Goal: Transaction & Acquisition: Book appointment/travel/reservation

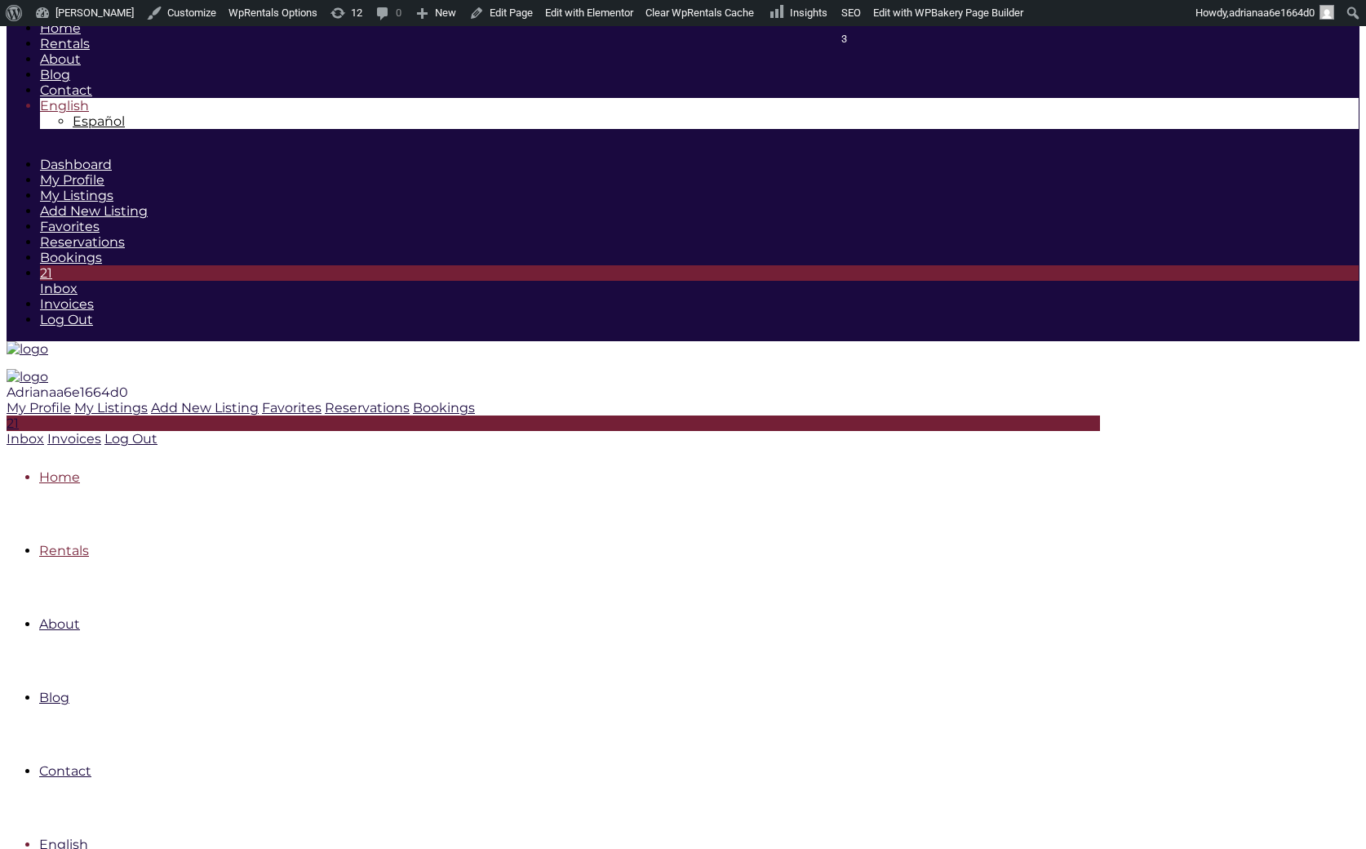
click at [89, 543] on link "Rentals" at bounding box center [64, 551] width 50 height 16
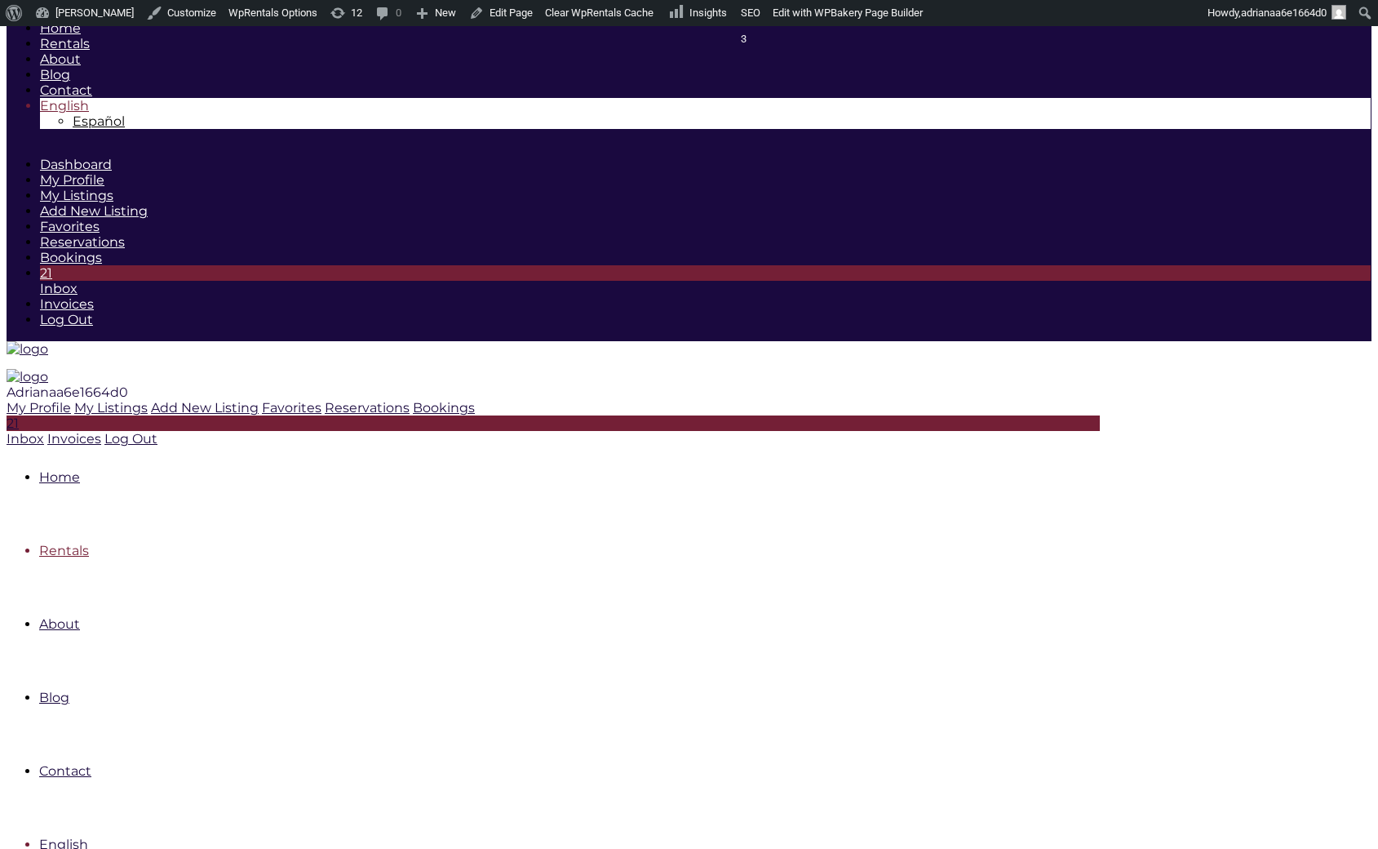
scroll to position [245, 0]
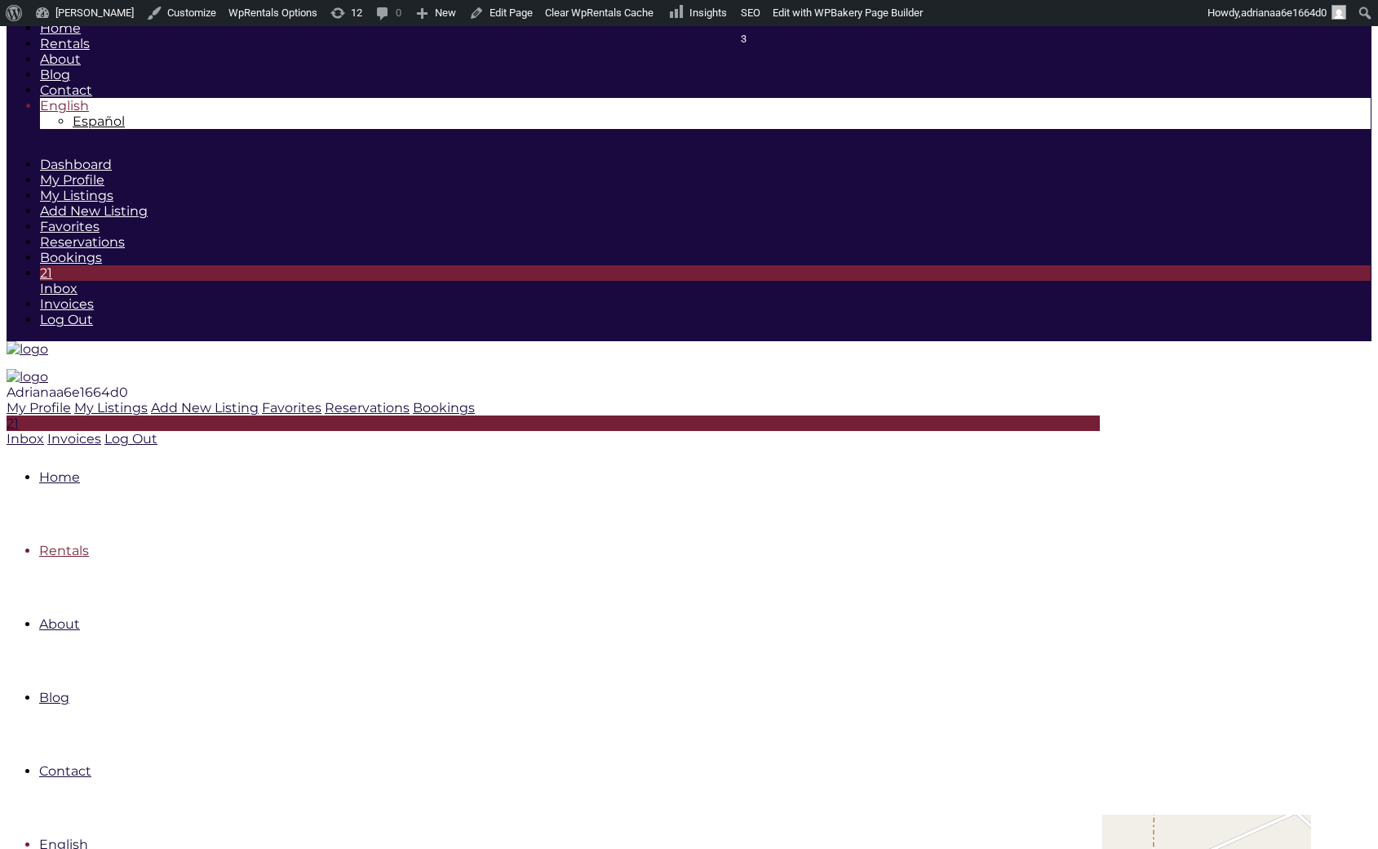
click at [80, 469] on link "Home" at bounding box center [59, 477] width 41 height 16
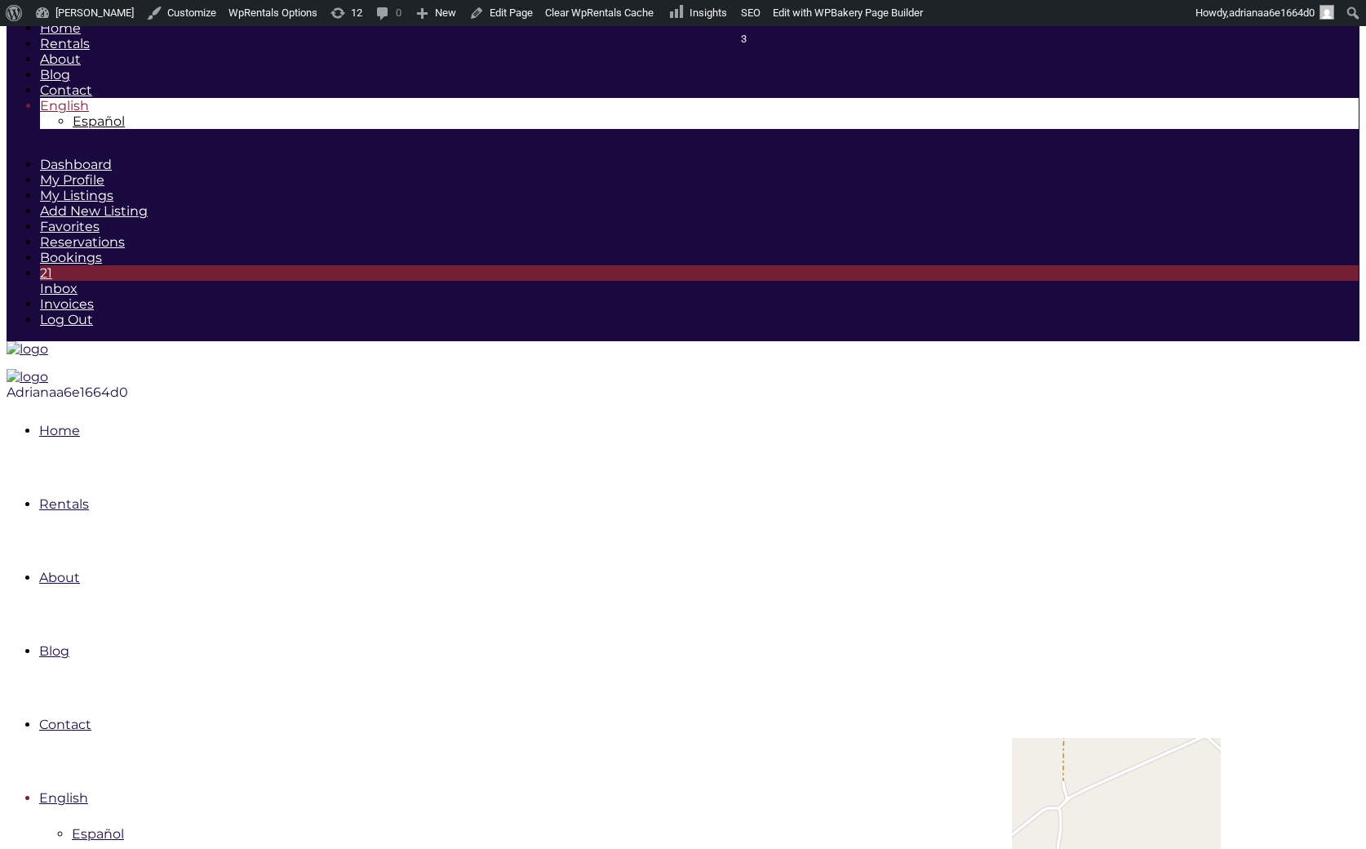
scroll to position [245, 0]
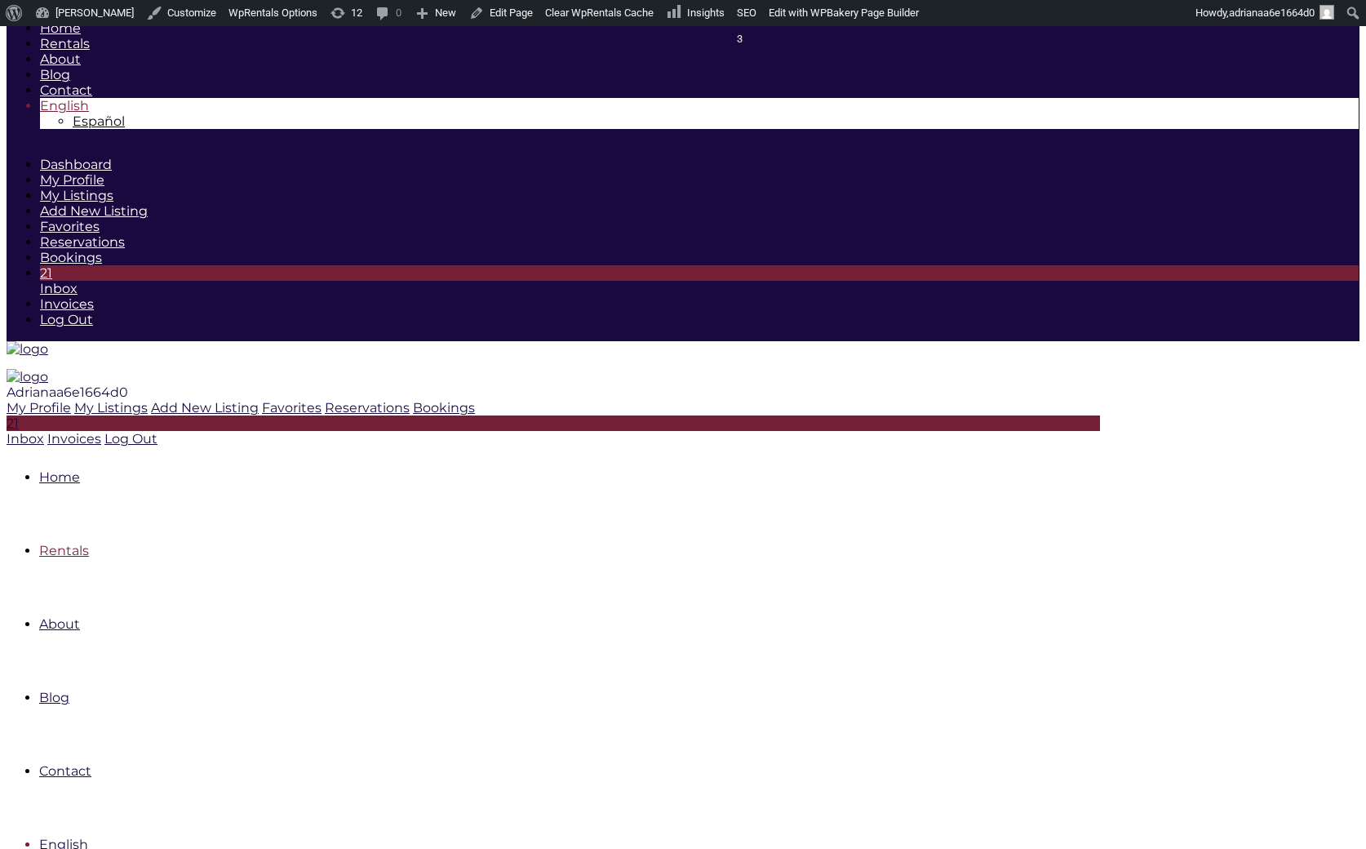
click at [89, 543] on link "Rentals" at bounding box center [64, 551] width 50 height 16
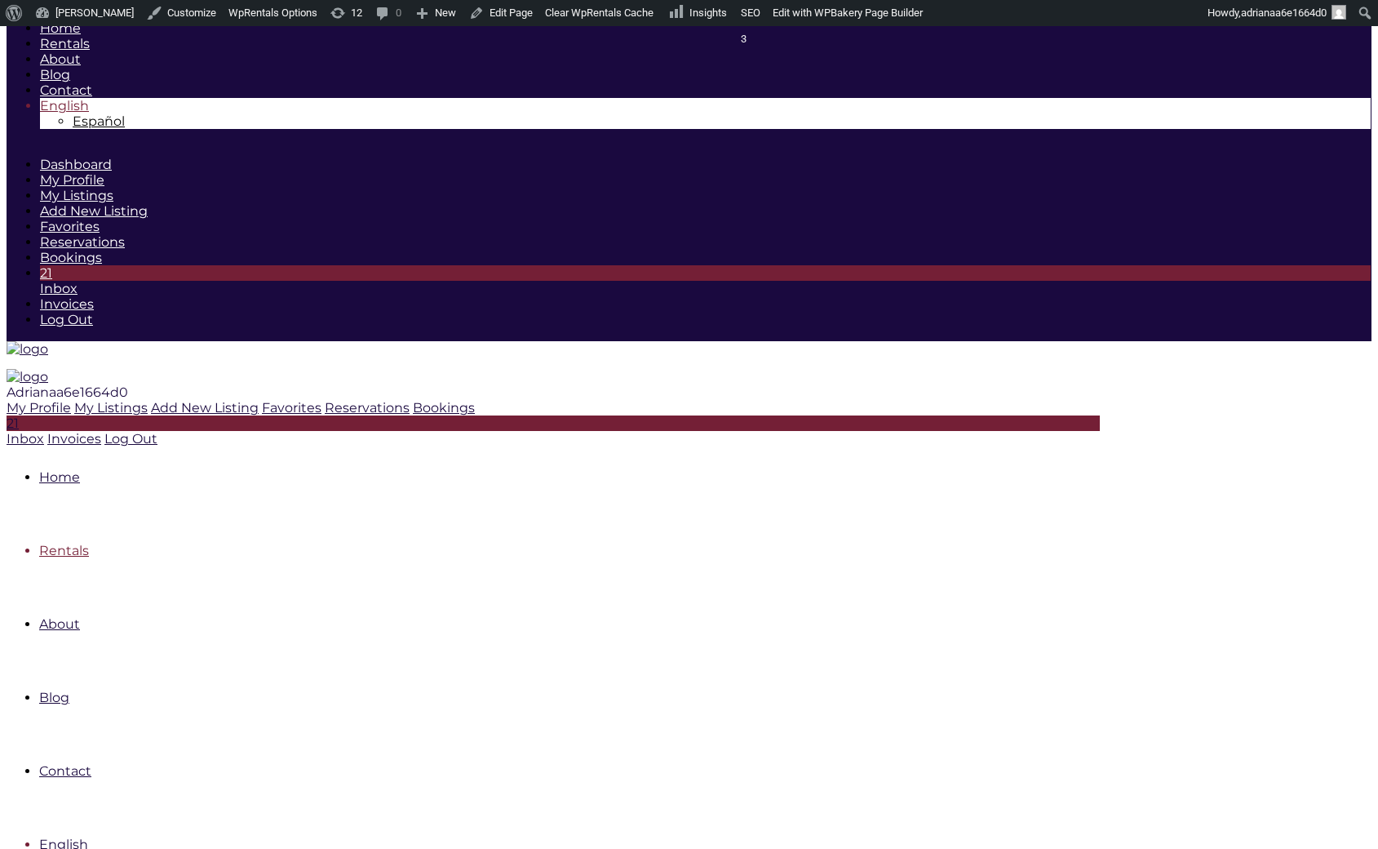
scroll to position [245, 0]
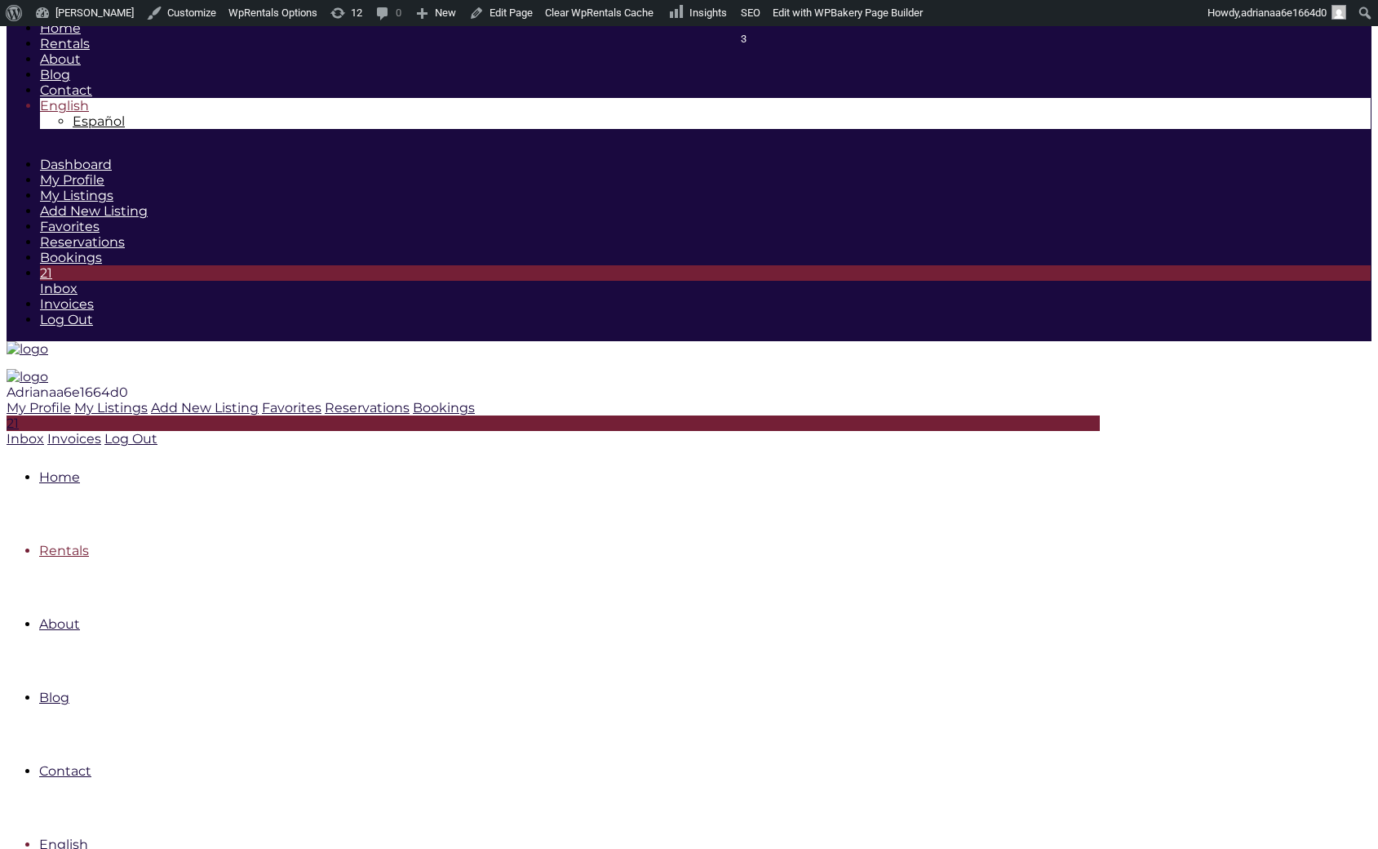
drag, startPoint x: 1031, startPoint y: 385, endPoint x: 1035, endPoint y: 370, distance: 16.0
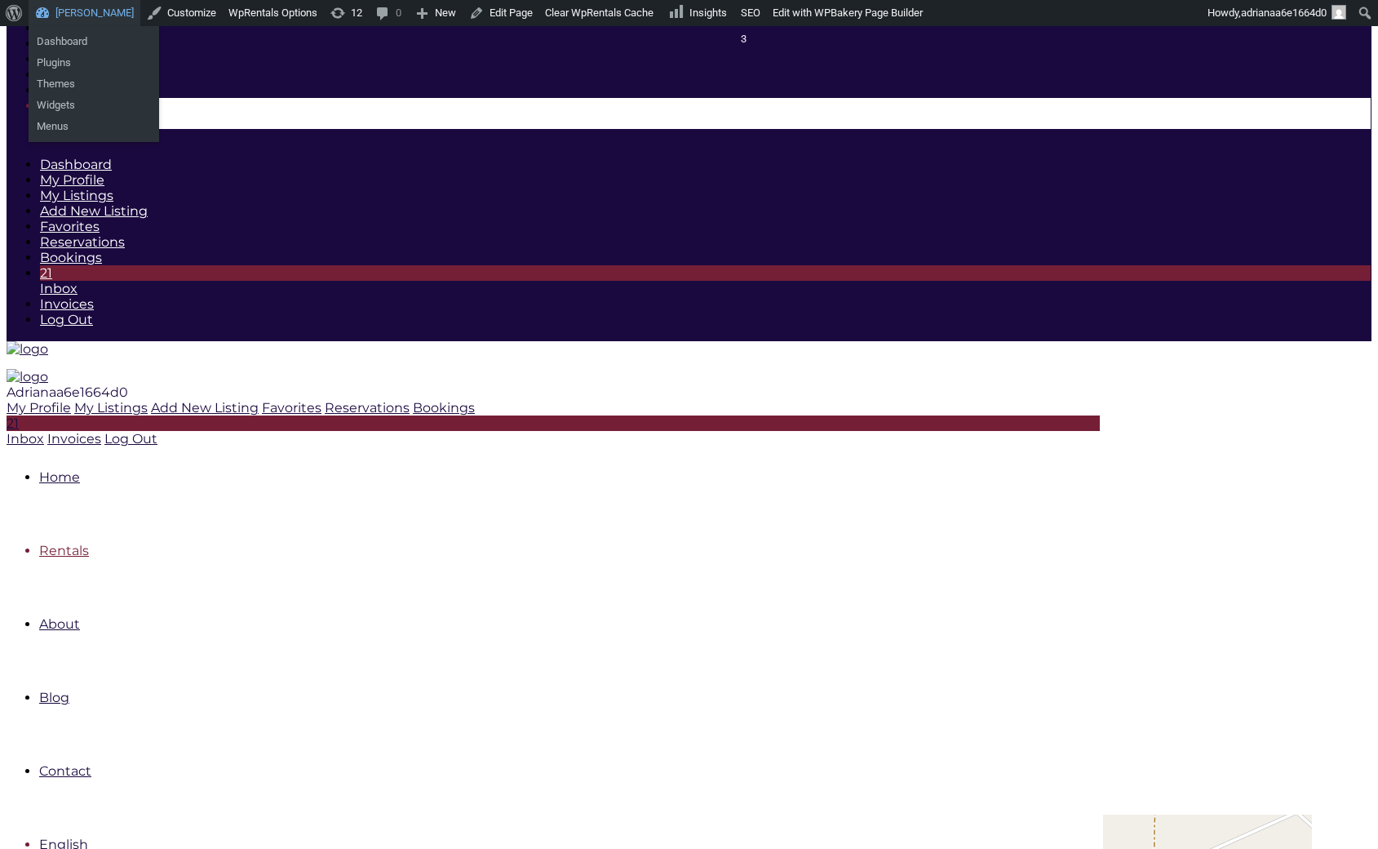
click at [70, 3] on link "[PERSON_NAME]" at bounding box center [85, 13] width 112 height 26
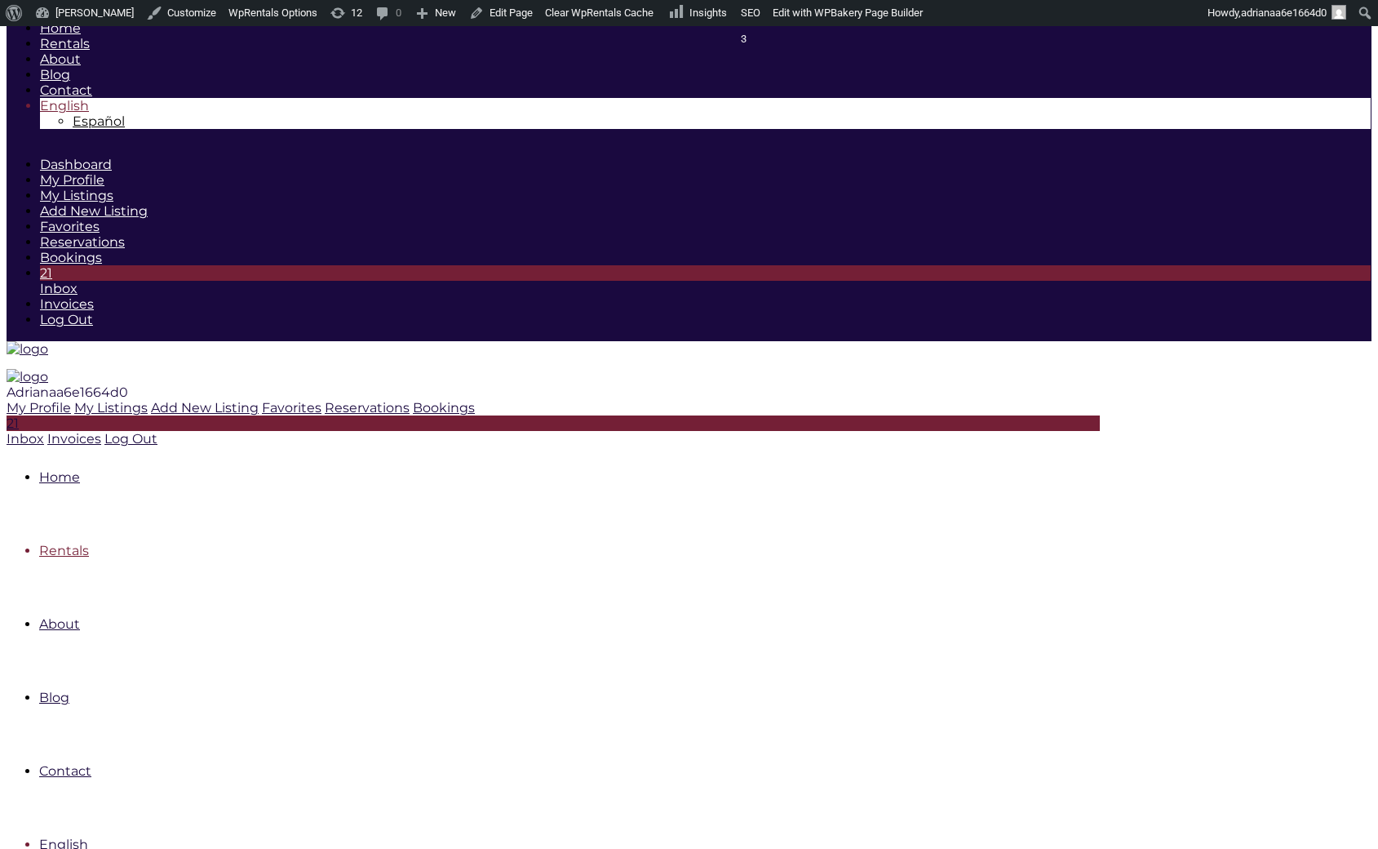
click at [89, 543] on link "Rentals" at bounding box center [64, 551] width 50 height 16
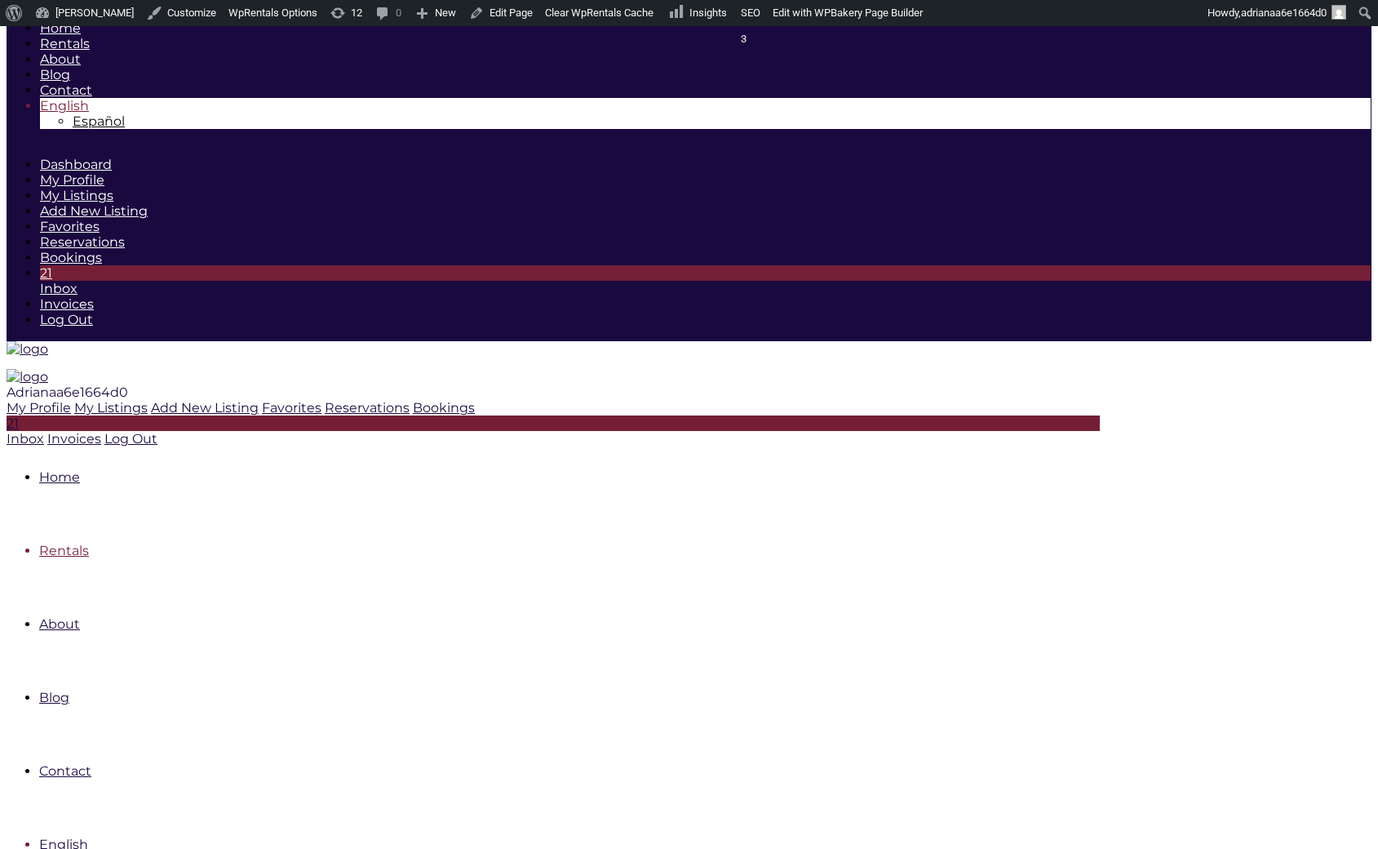
click at [89, 543] on link "Rentals" at bounding box center [64, 551] width 50 height 16
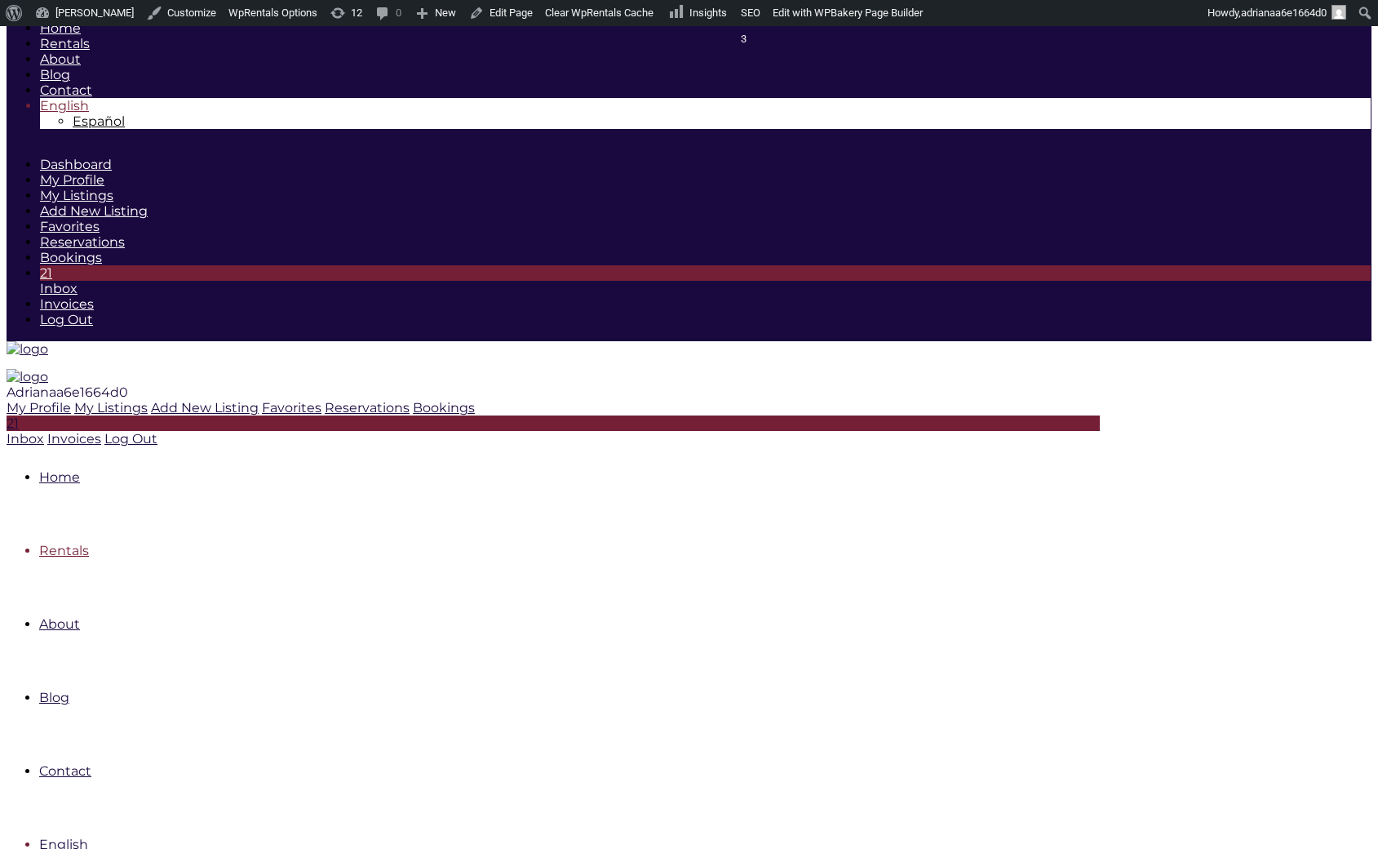
click at [89, 543] on link "Rentals" at bounding box center [64, 551] width 50 height 16
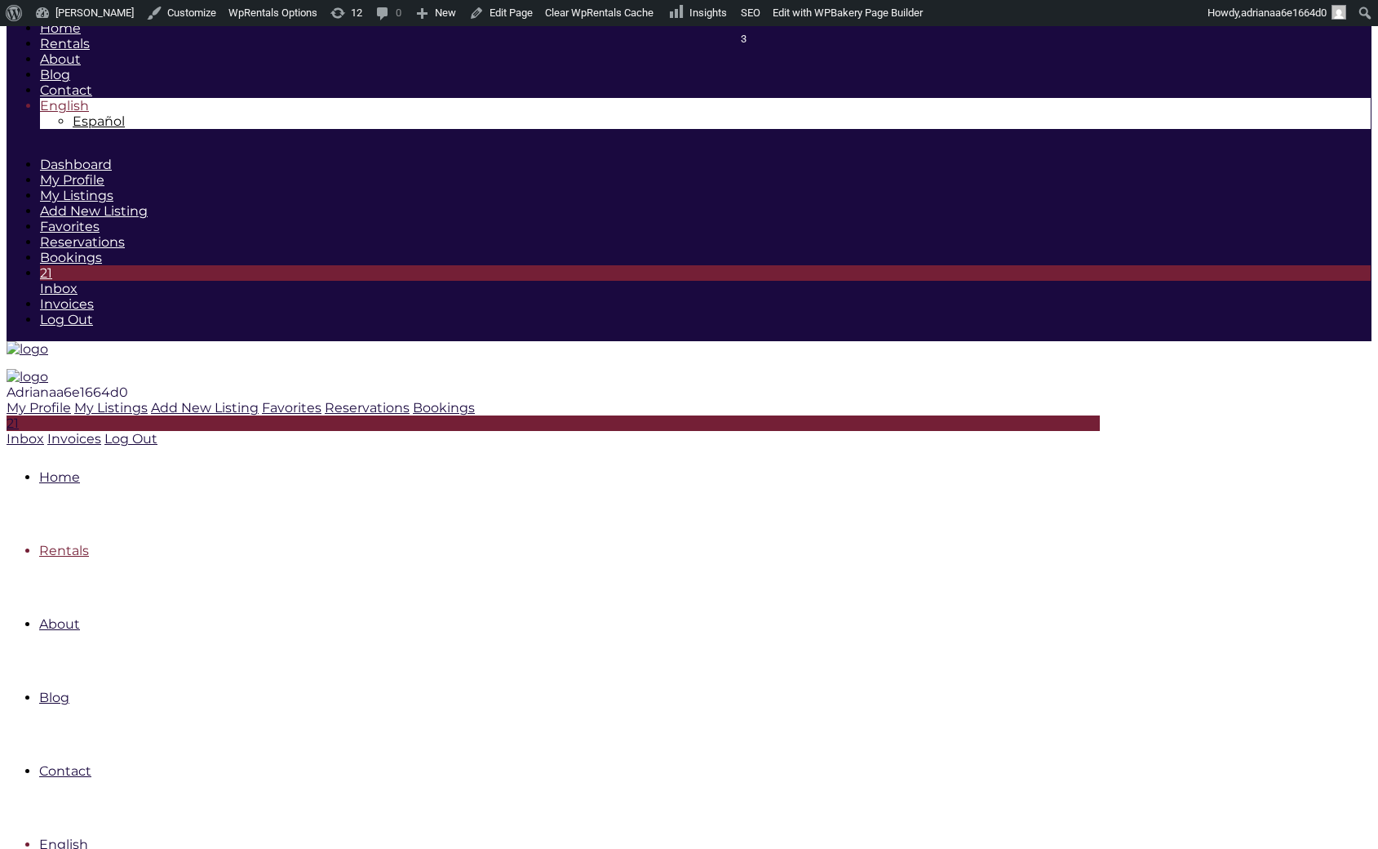
click icon
click div "Areas All Areas Casa De Campo (26) - Barranca (1) - Barranca Oeste (1) - Barran…"
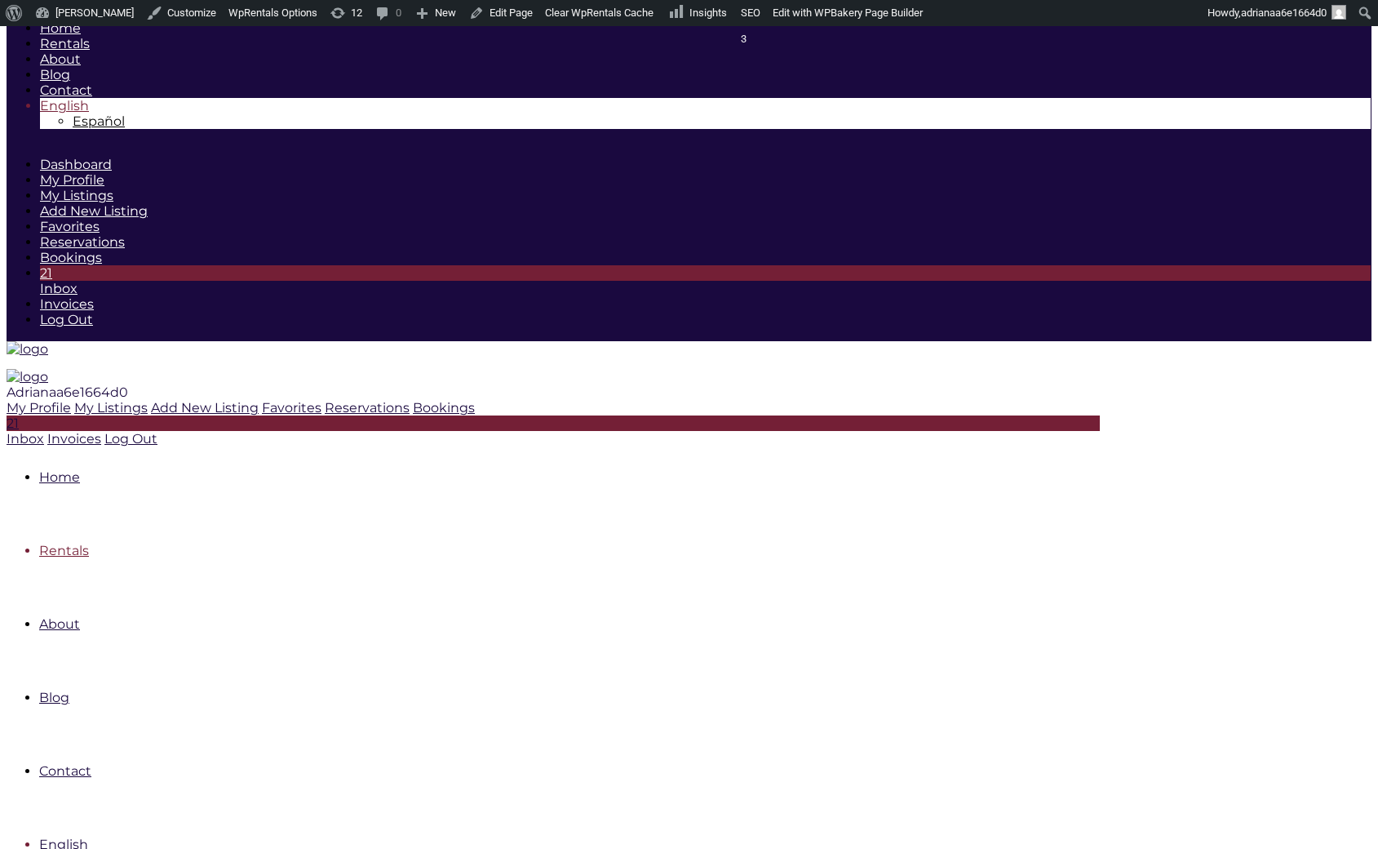
click div "2 Guests, 1 Infant"
click icon
click div "Areas All Areas Casa De Campo (26) - Barranca (1) - Barranca Oeste (1) - Barran…"
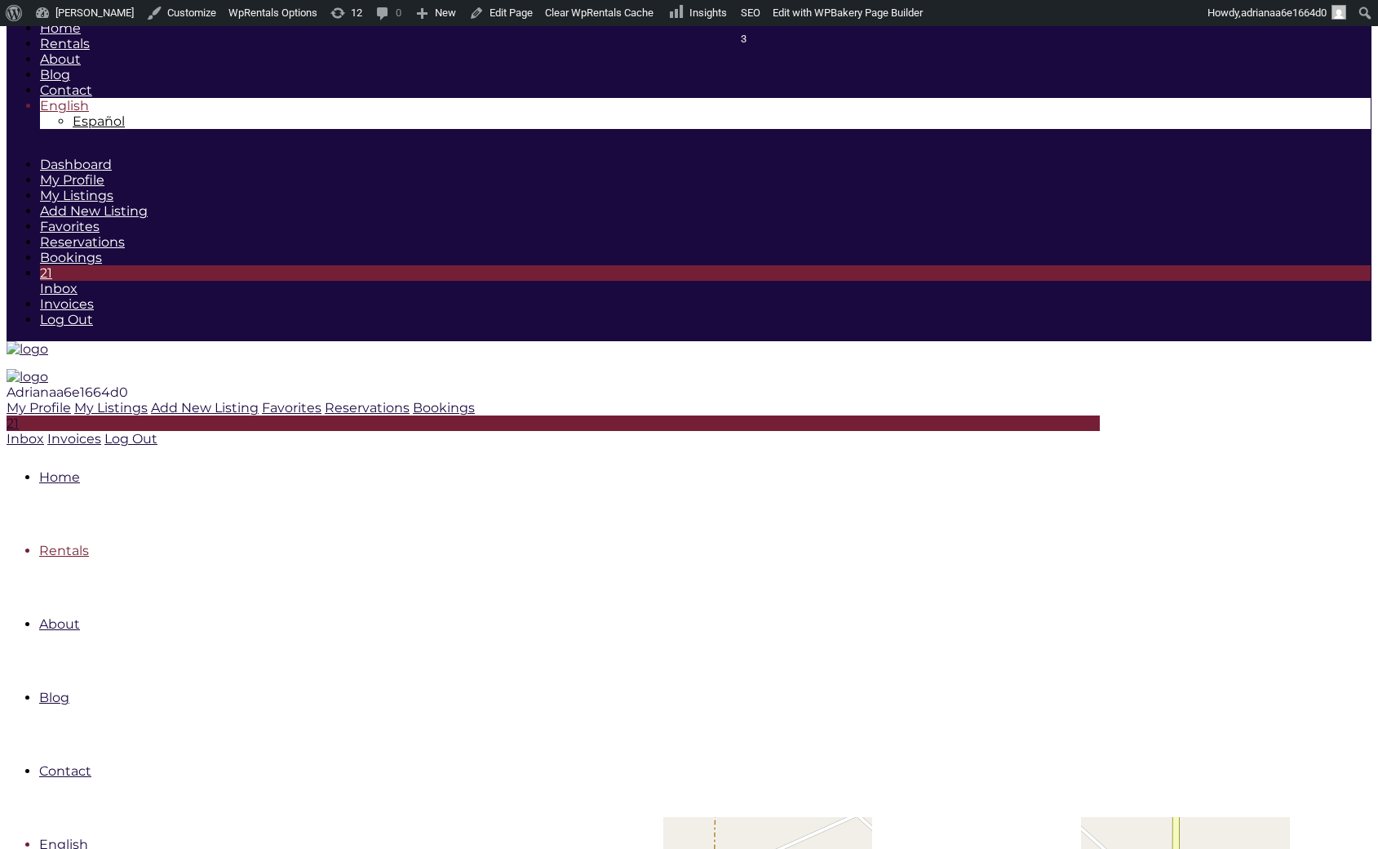
type input "$ 1,968"
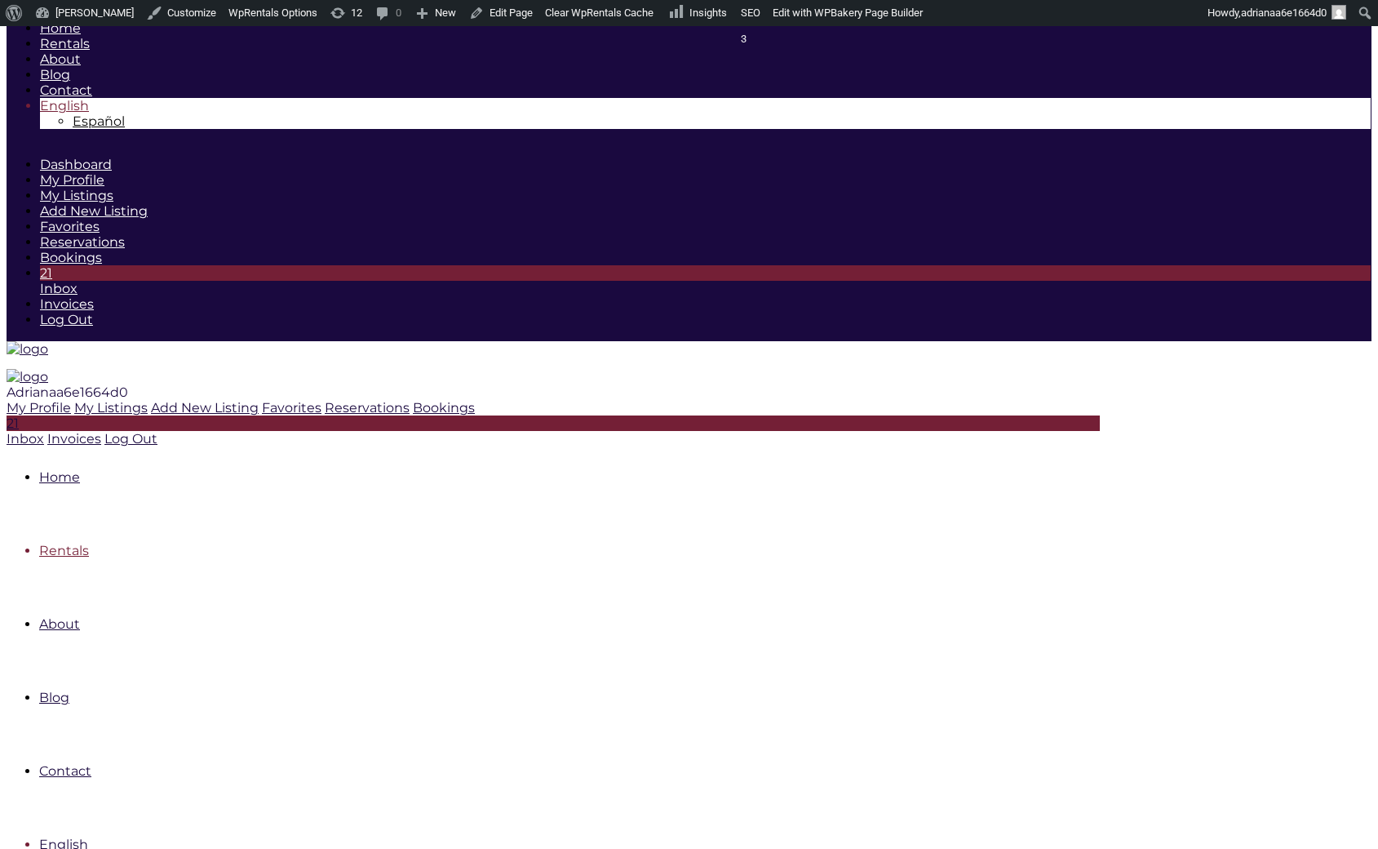
drag, startPoint x: 938, startPoint y: 337, endPoint x: 1032, endPoint y: 336, distance: 93.9
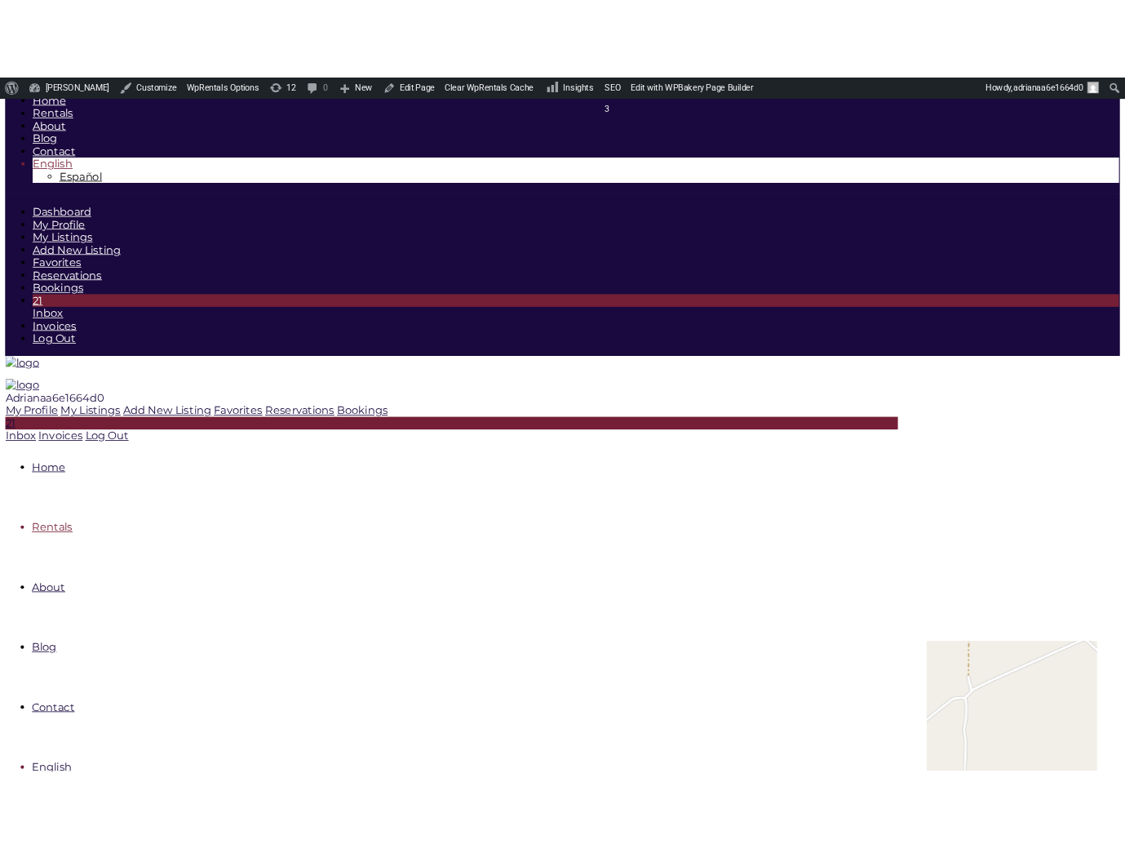
scroll to position [229, 0]
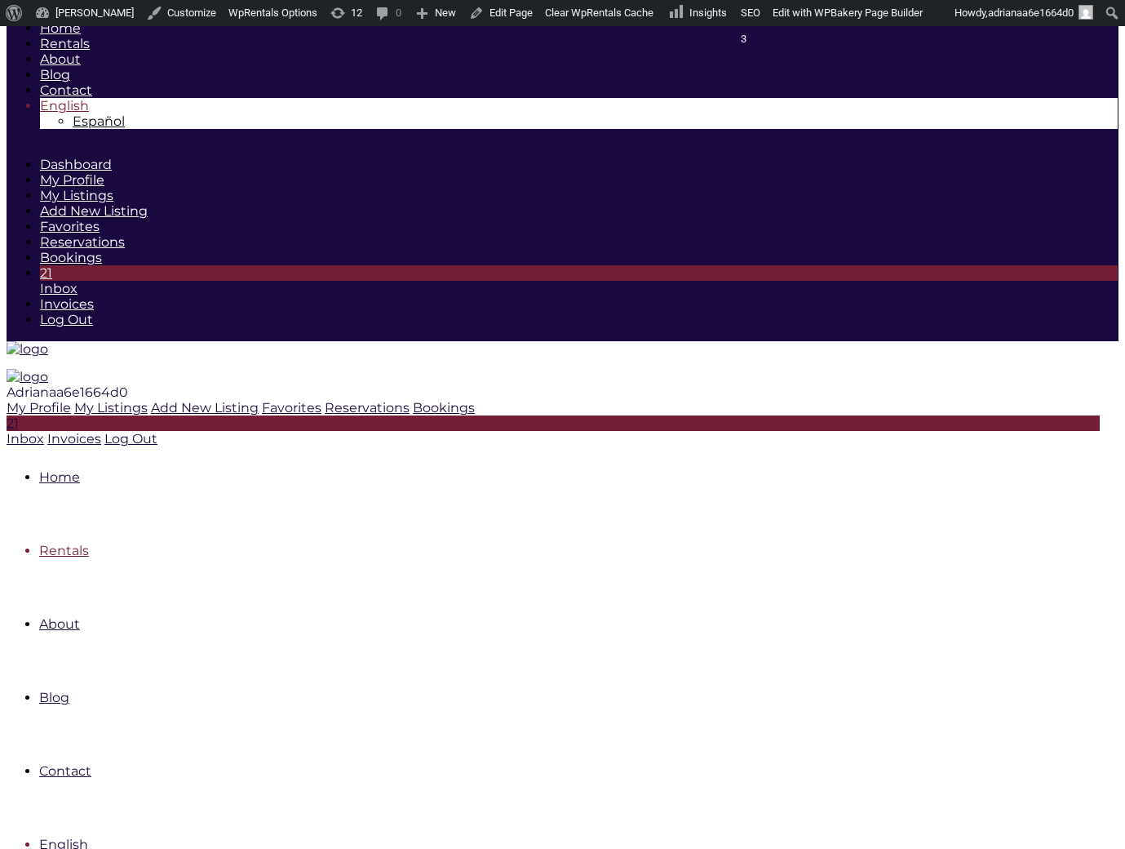
scroll to position [238, 0]
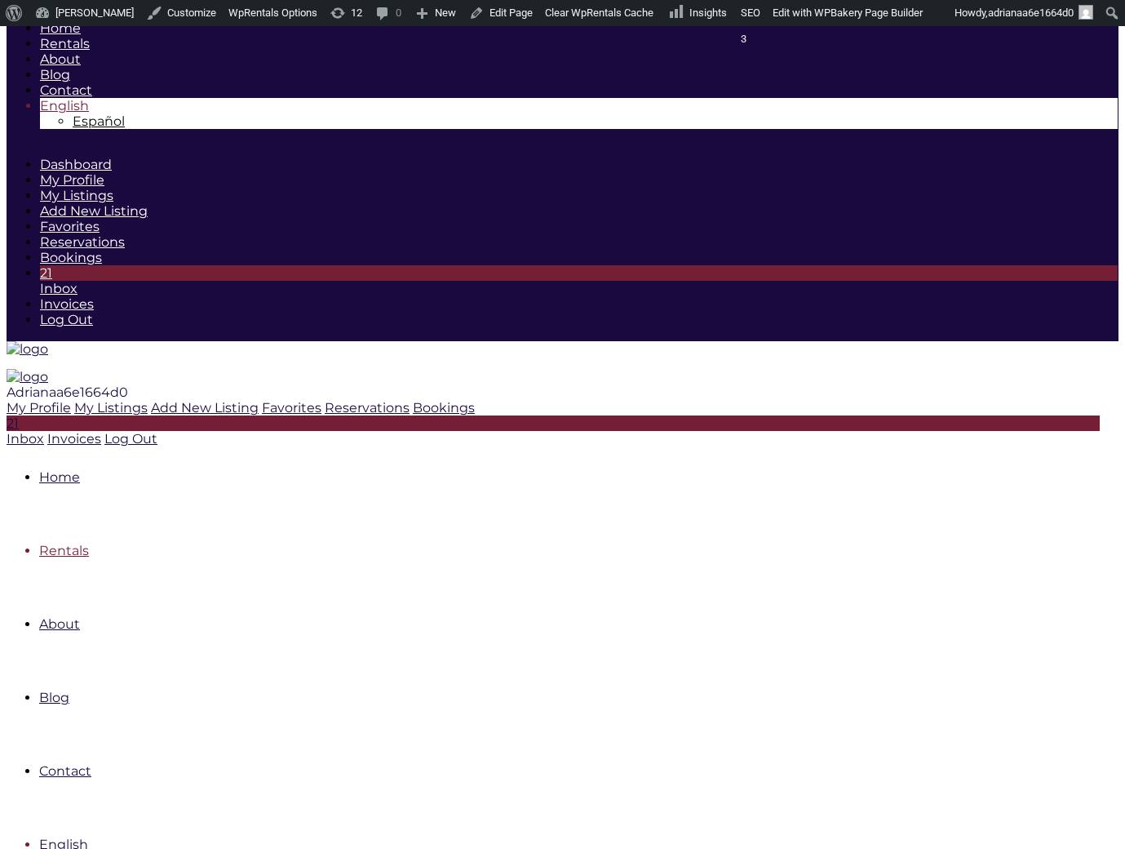
scroll to position [229, 0]
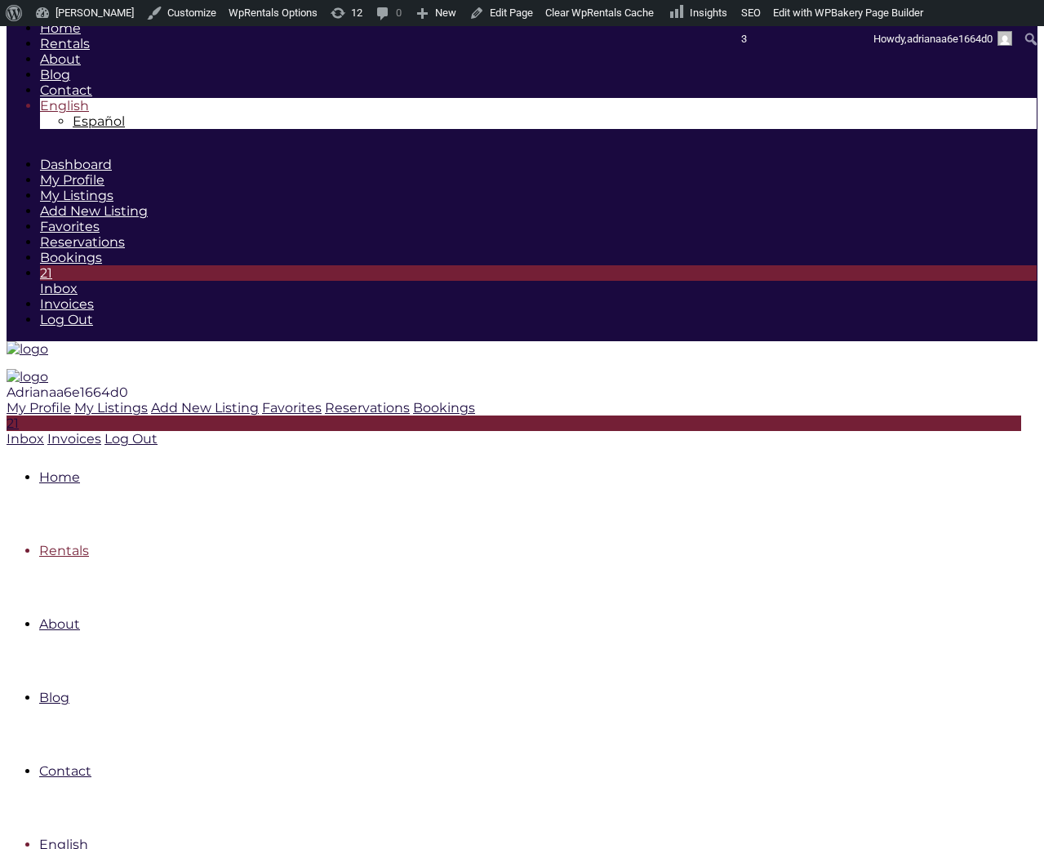
scroll to position [245, 0]
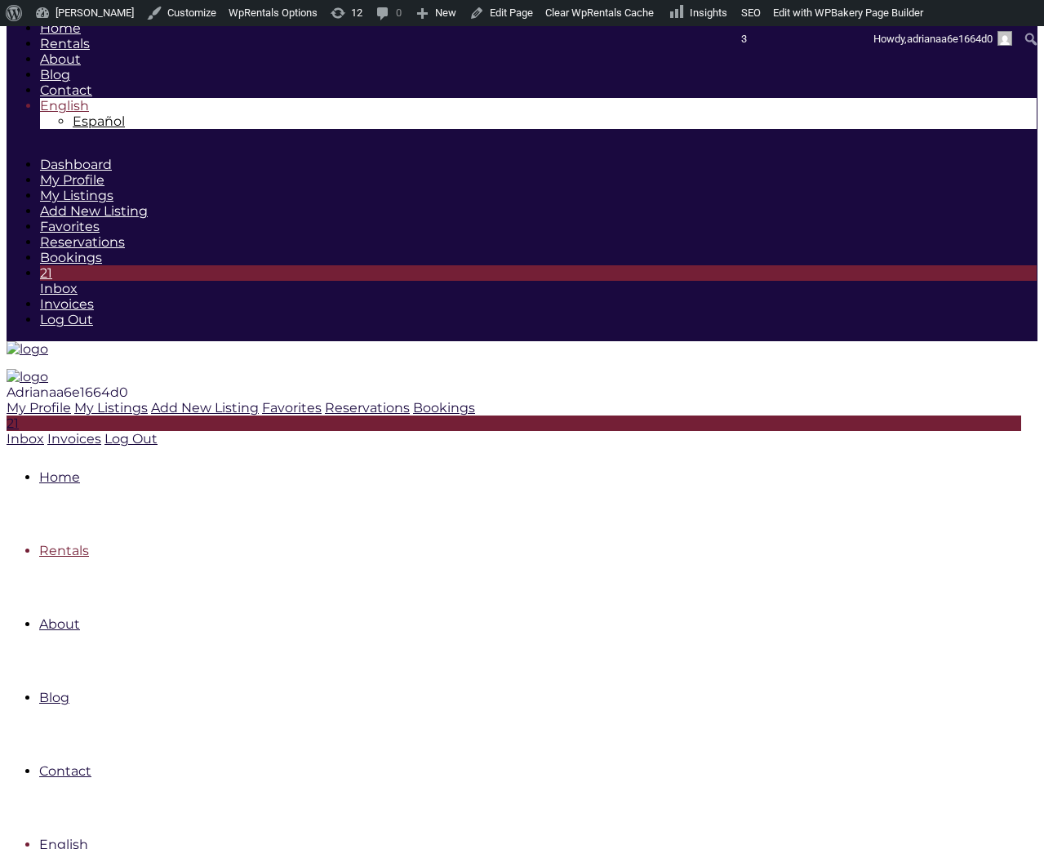
scroll to position [229, 0]
drag, startPoint x: 536, startPoint y: 829, endPoint x: 604, endPoint y: 810, distance: 70.5
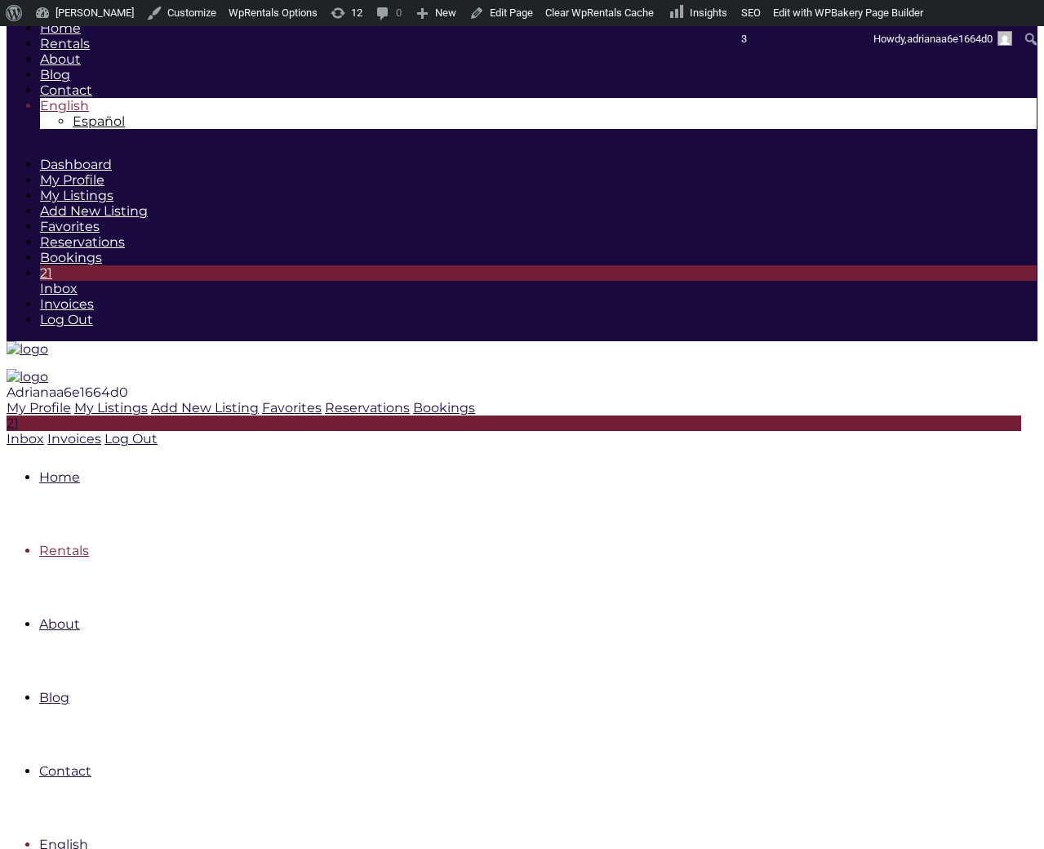
scroll to position [0, 0]
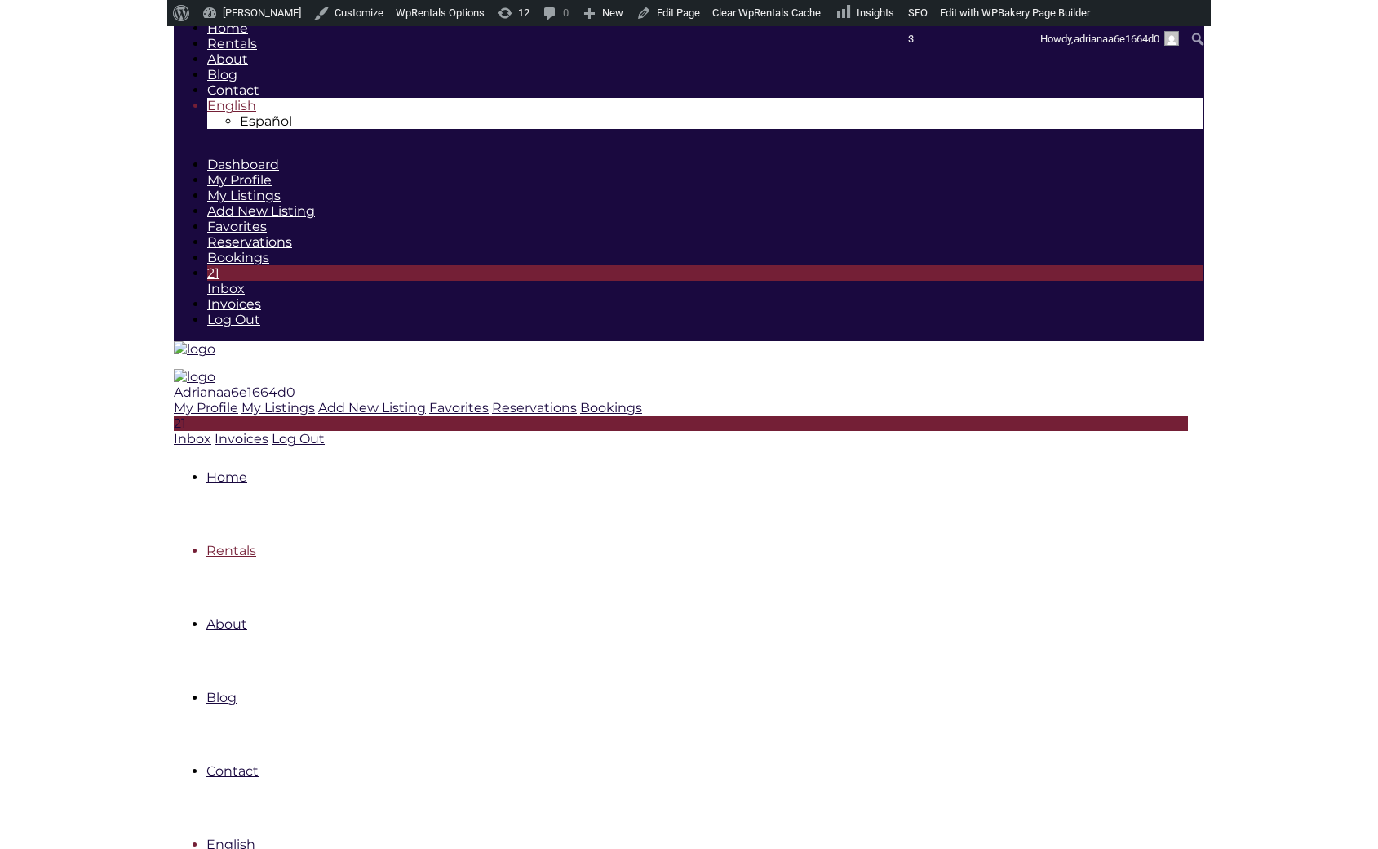
scroll to position [225, 0]
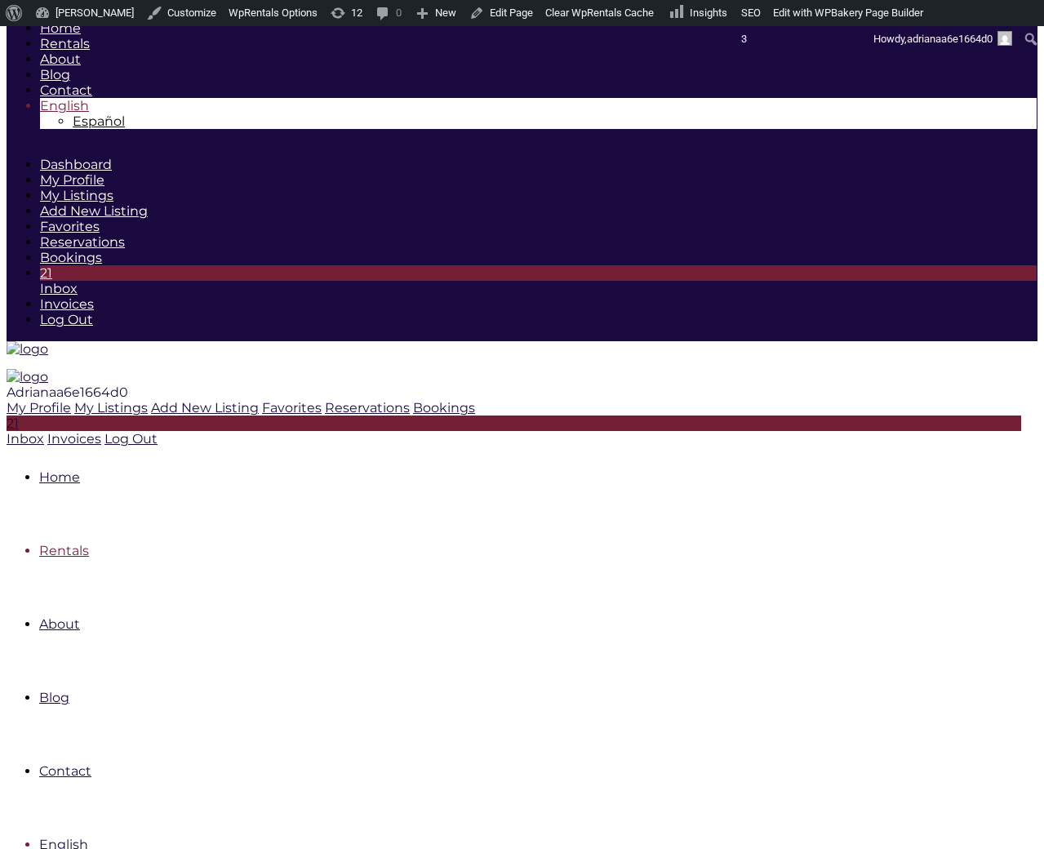
click at [89, 543] on link "Rentals" at bounding box center [64, 551] width 50 height 16
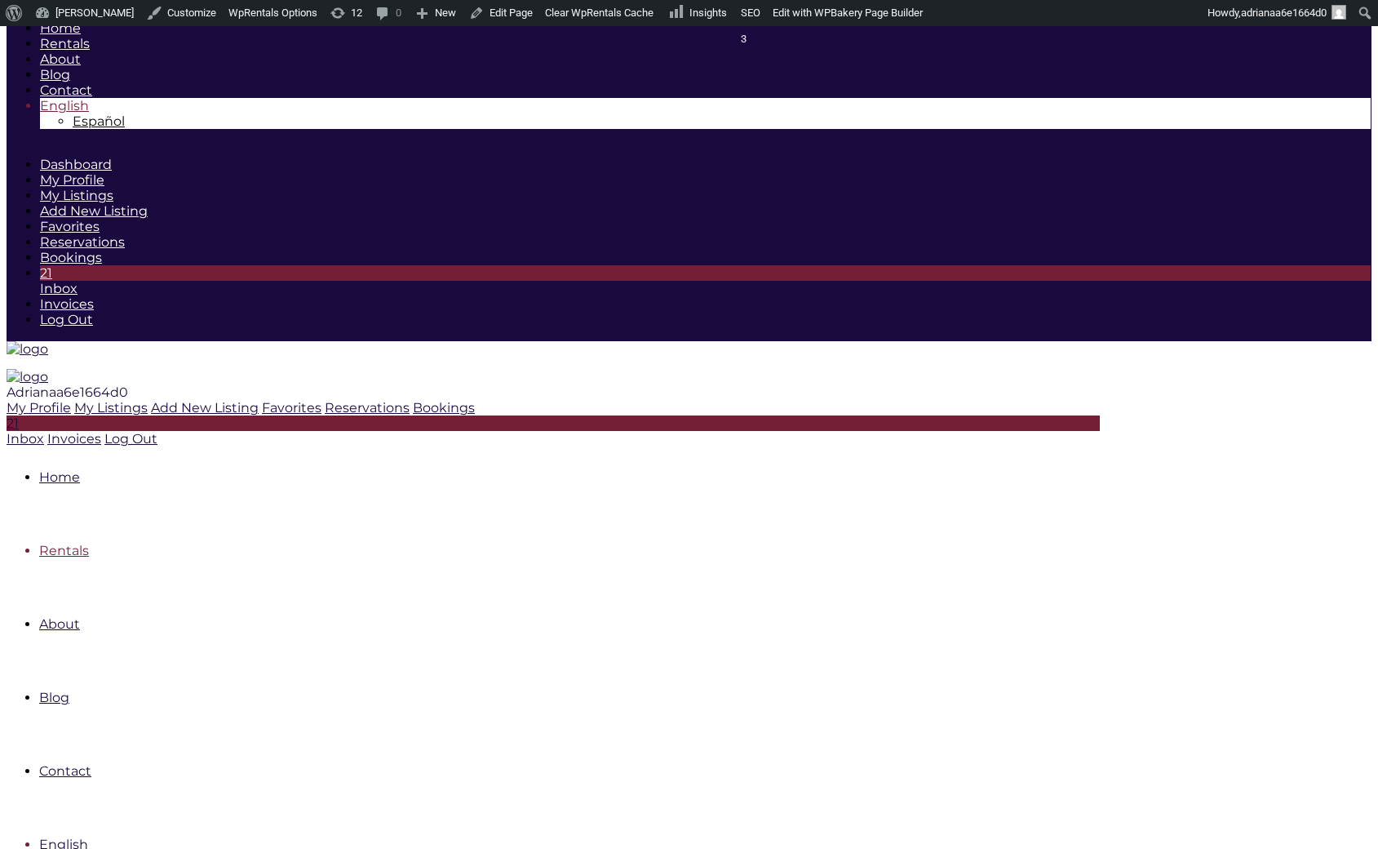
scroll to position [245, 0]
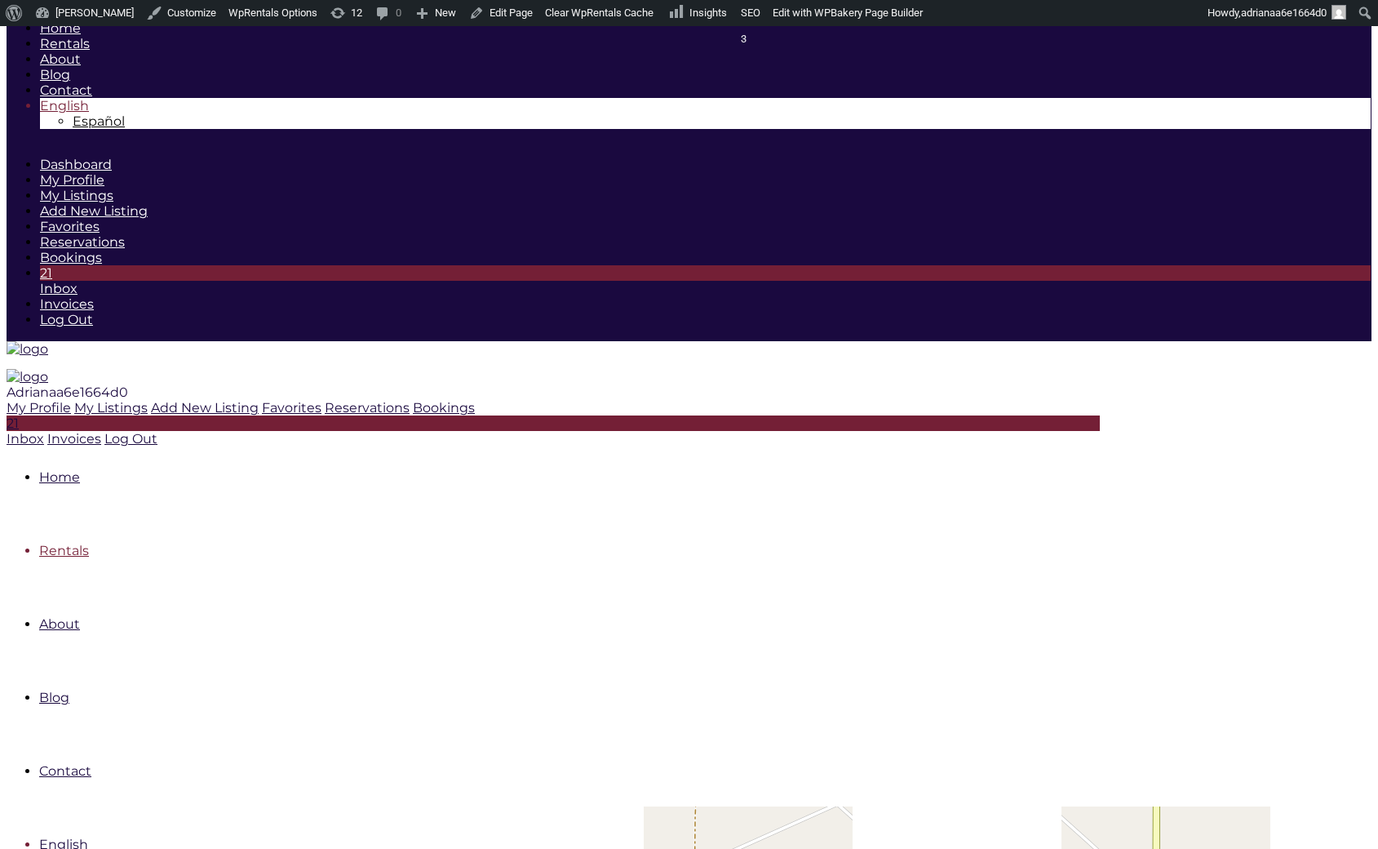
scroll to position [238, 0]
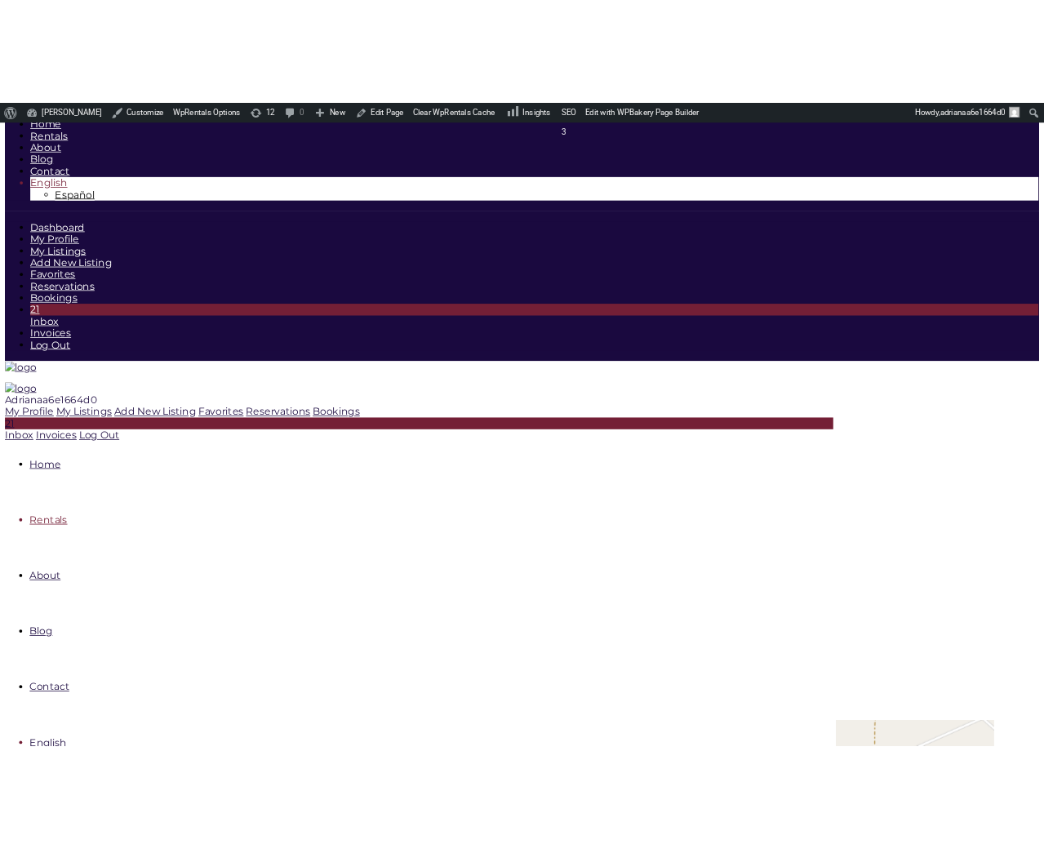
scroll to position [229, 0]
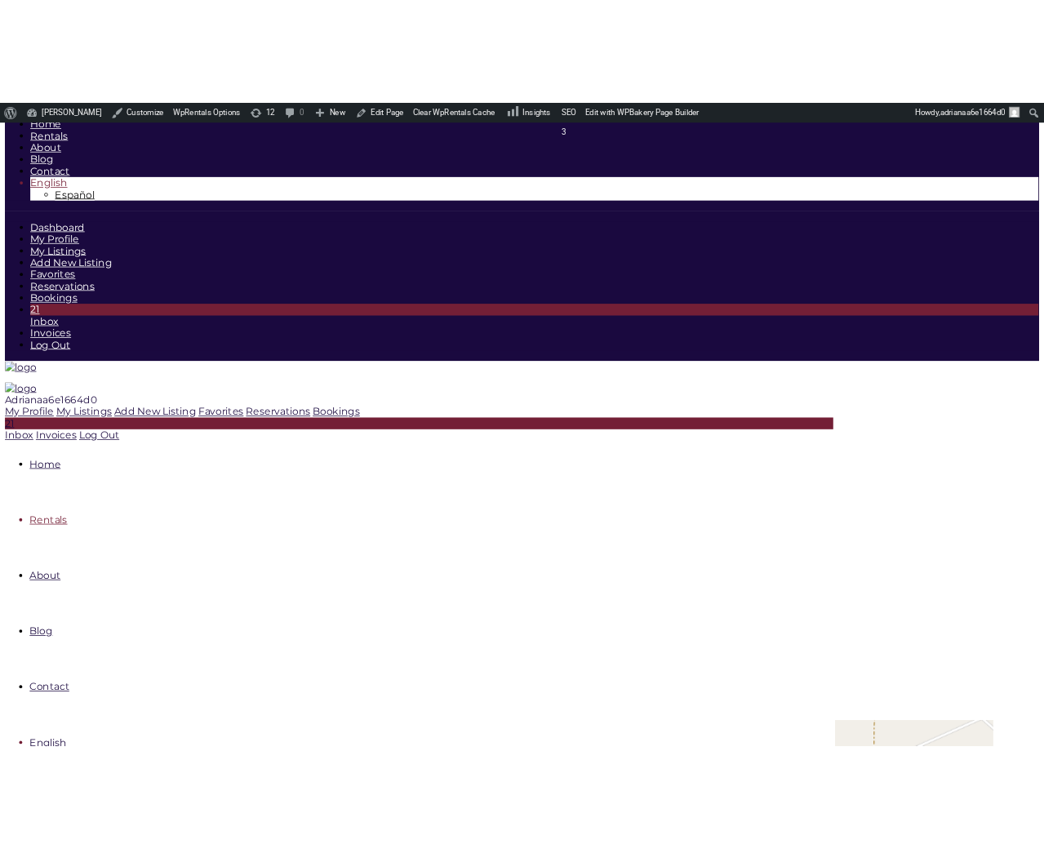
scroll to position [229, 0]
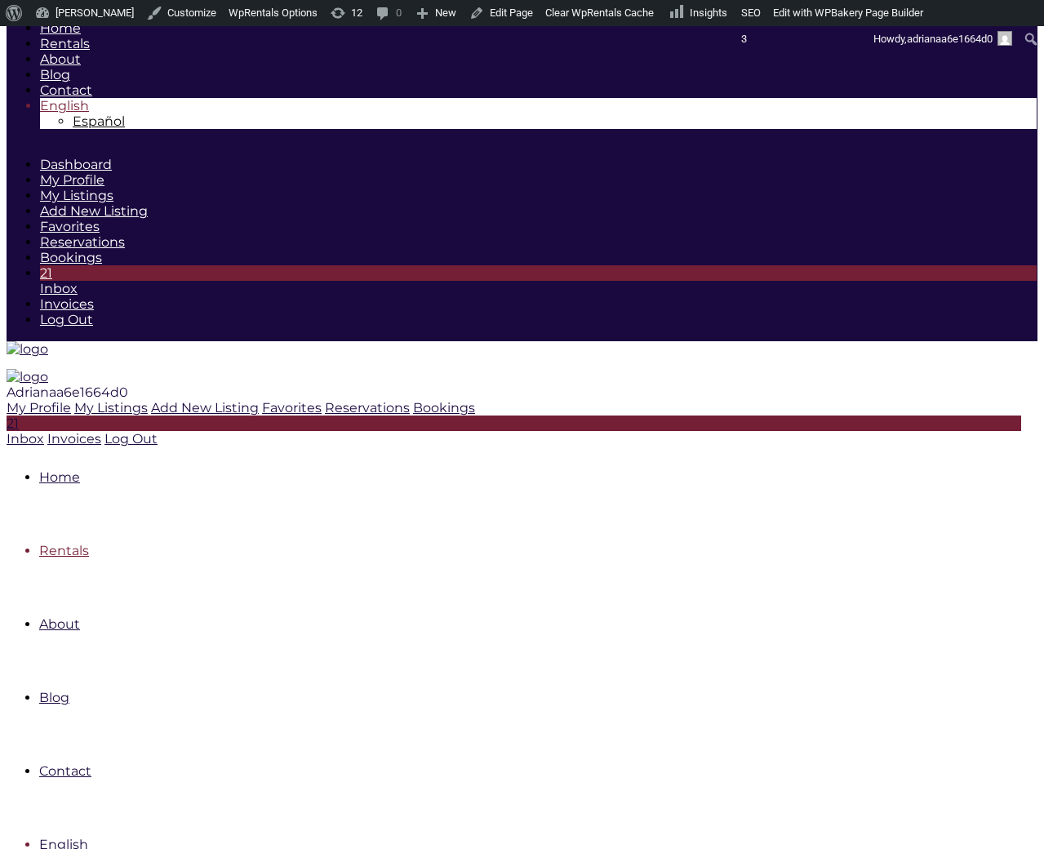
scroll to position [199, 0]
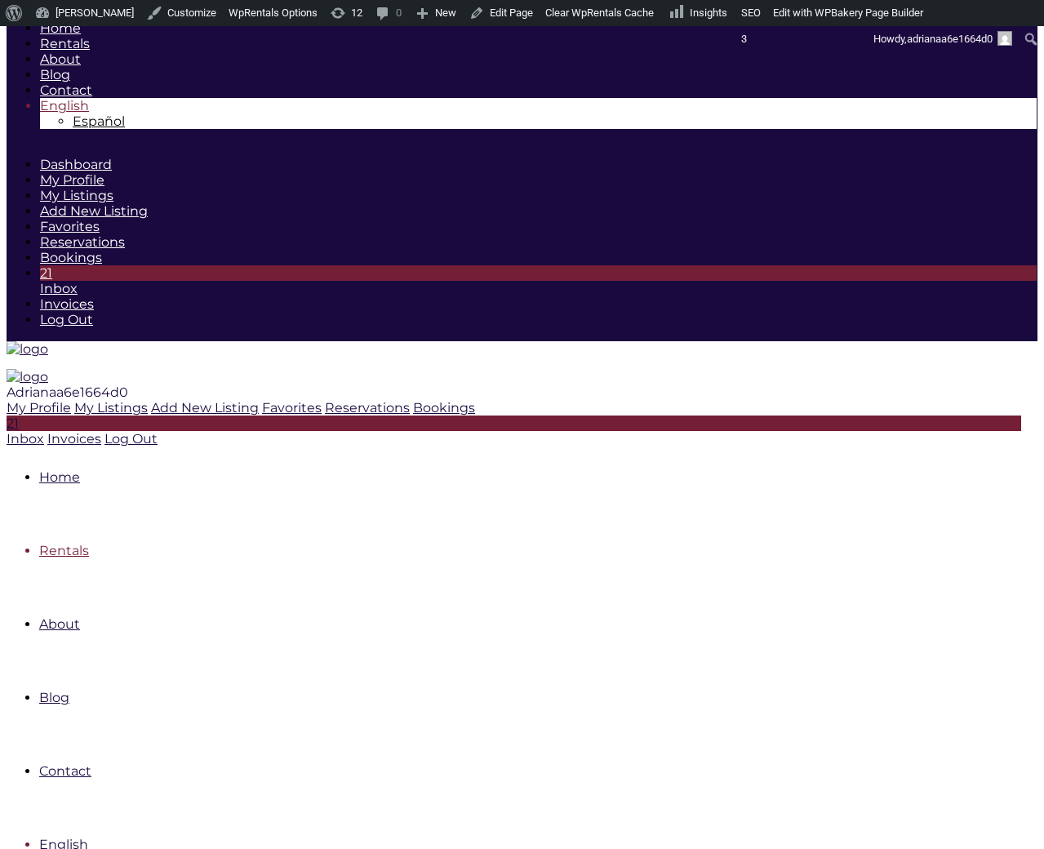
scroll to position [0, 0]
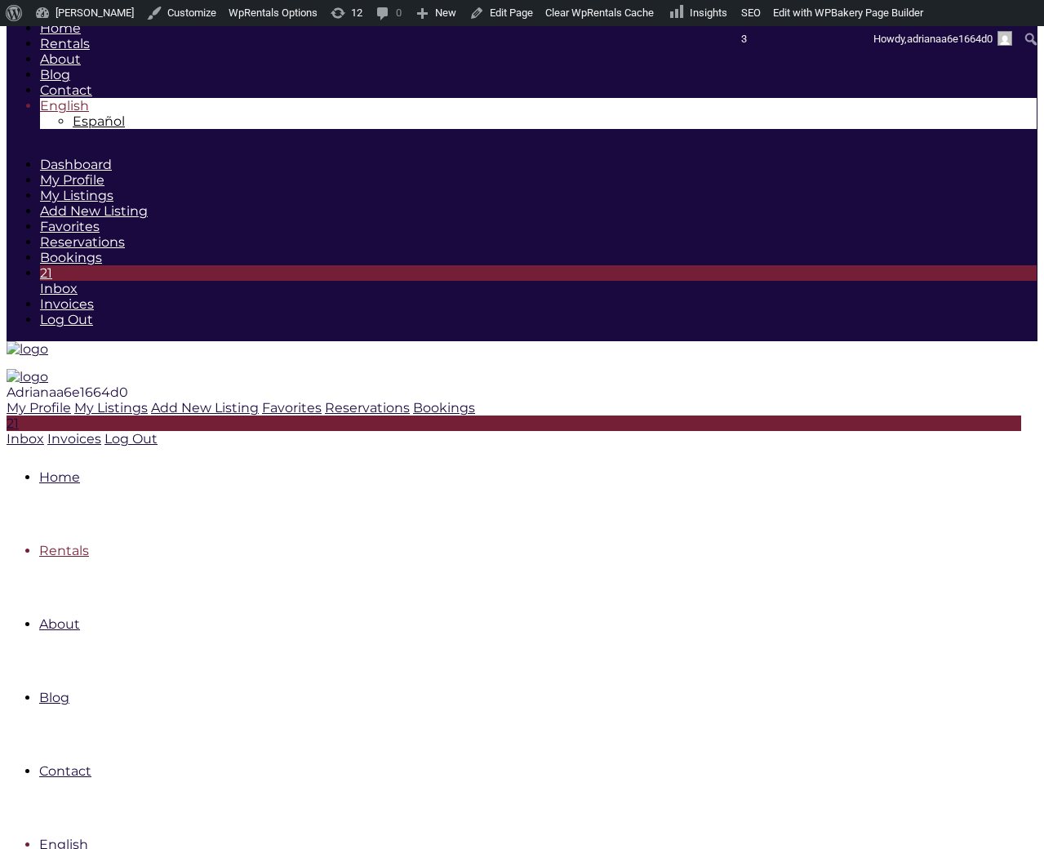
scroll to position [229, 0]
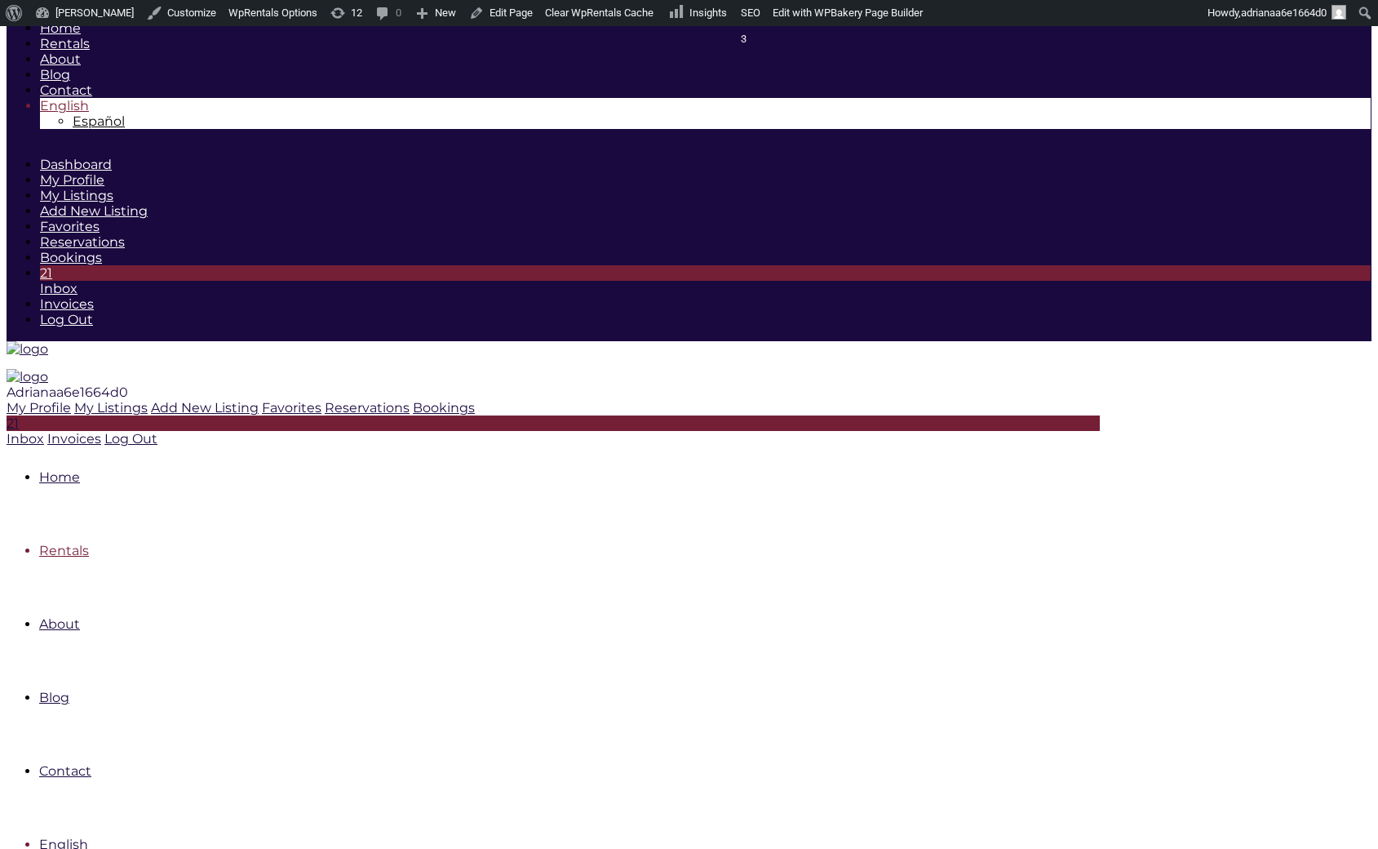
scroll to position [245, 0]
click at [89, 543] on link "Rentals" at bounding box center [64, 551] width 50 height 16
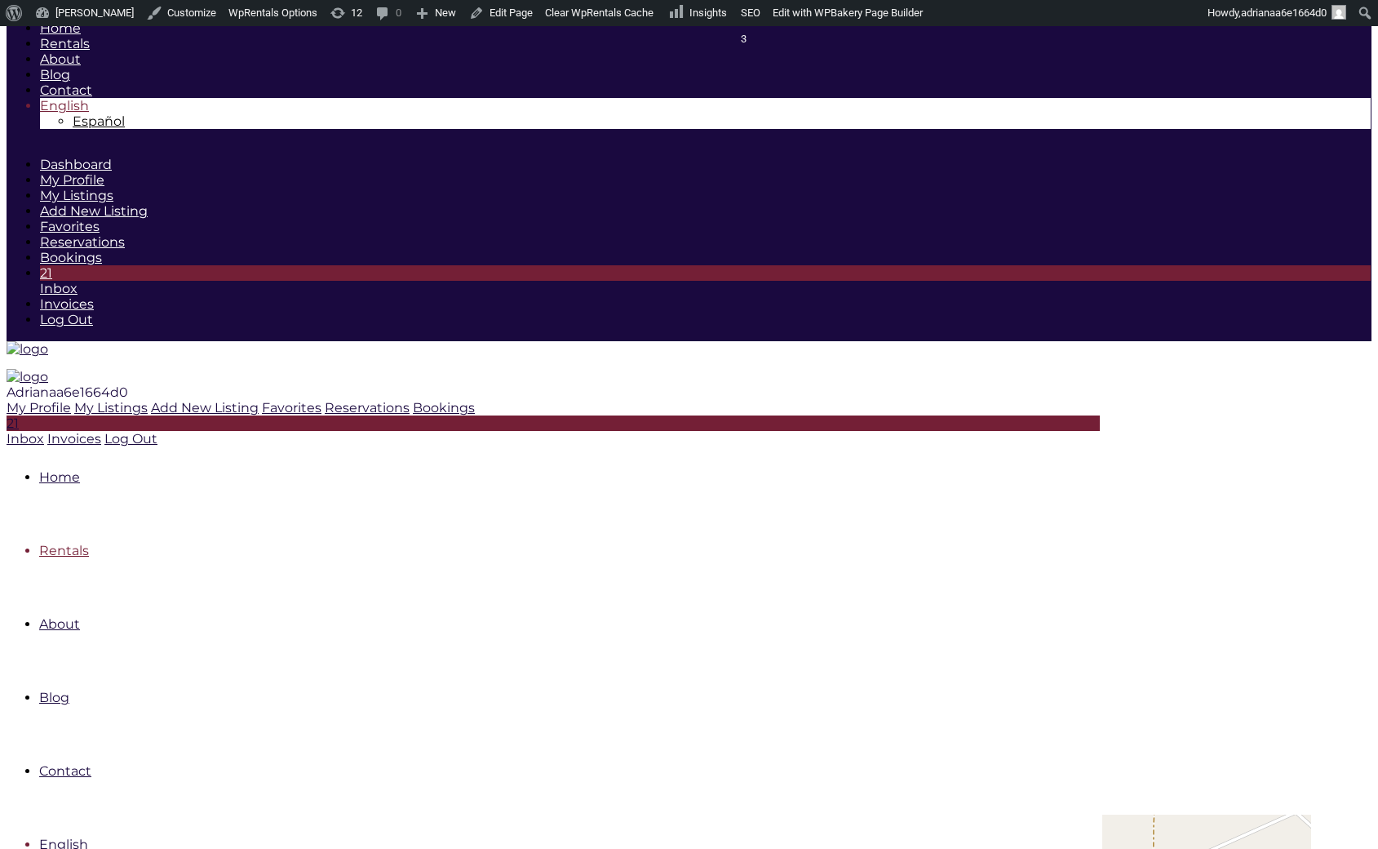
scroll to position [229, 0]
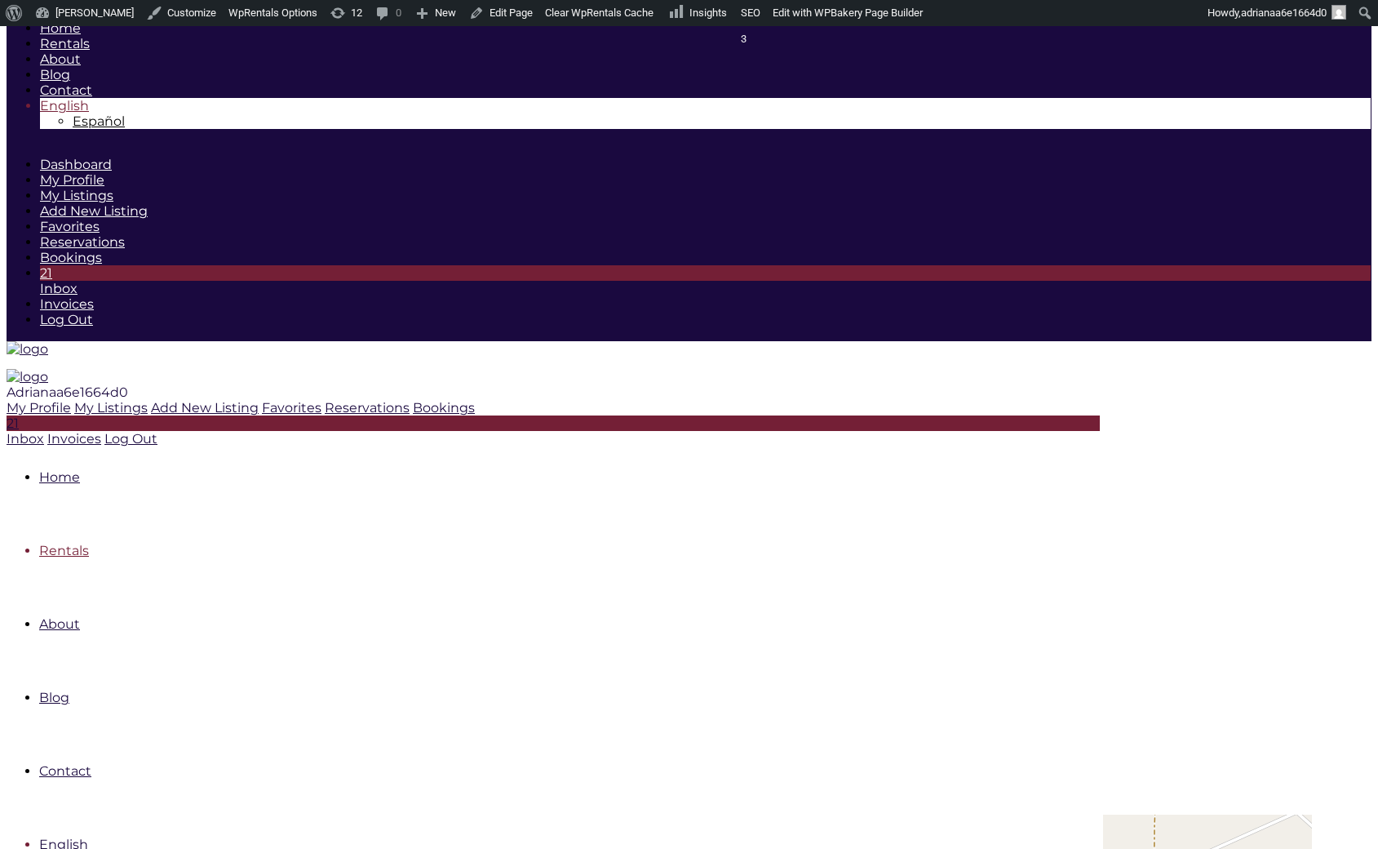
scroll to position [0, 0]
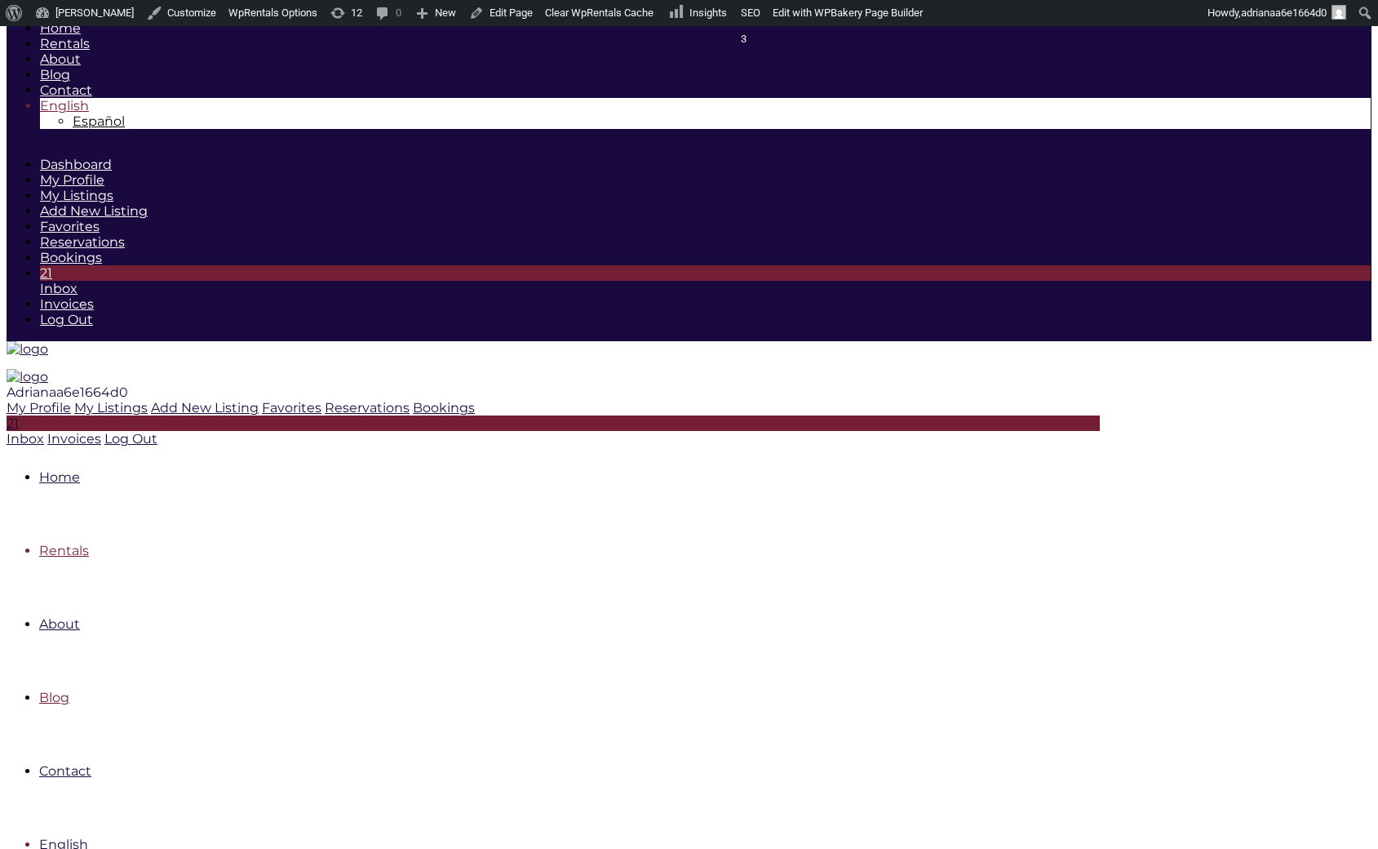
scroll to position [0, 0]
